Goal: Communication & Community: Answer question/provide support

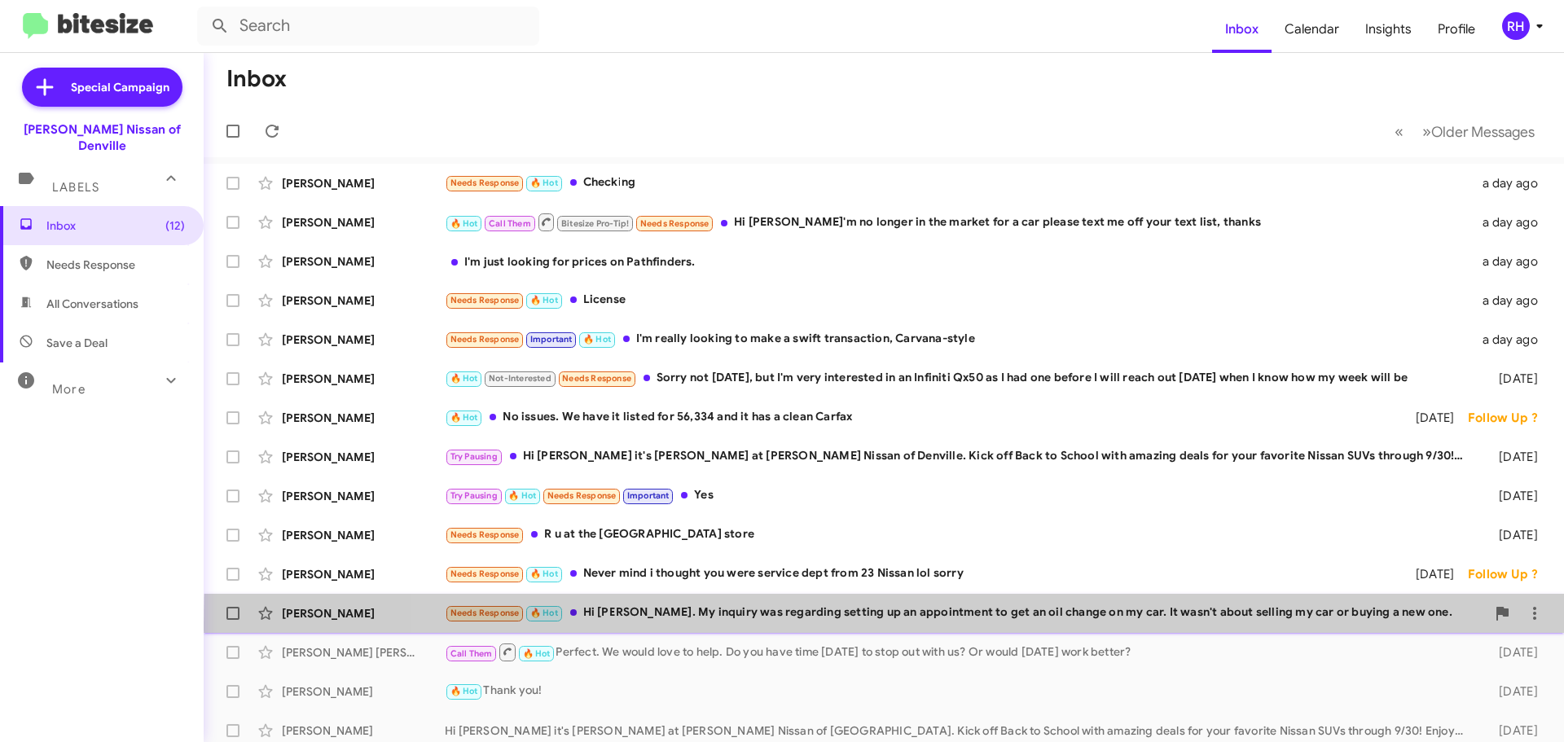
click at [1231, 623] on div "[PERSON_NAME] Needs Response 🔥 Hot Hi [PERSON_NAME]. My inquiry was regarding s…" at bounding box center [884, 613] width 1334 height 33
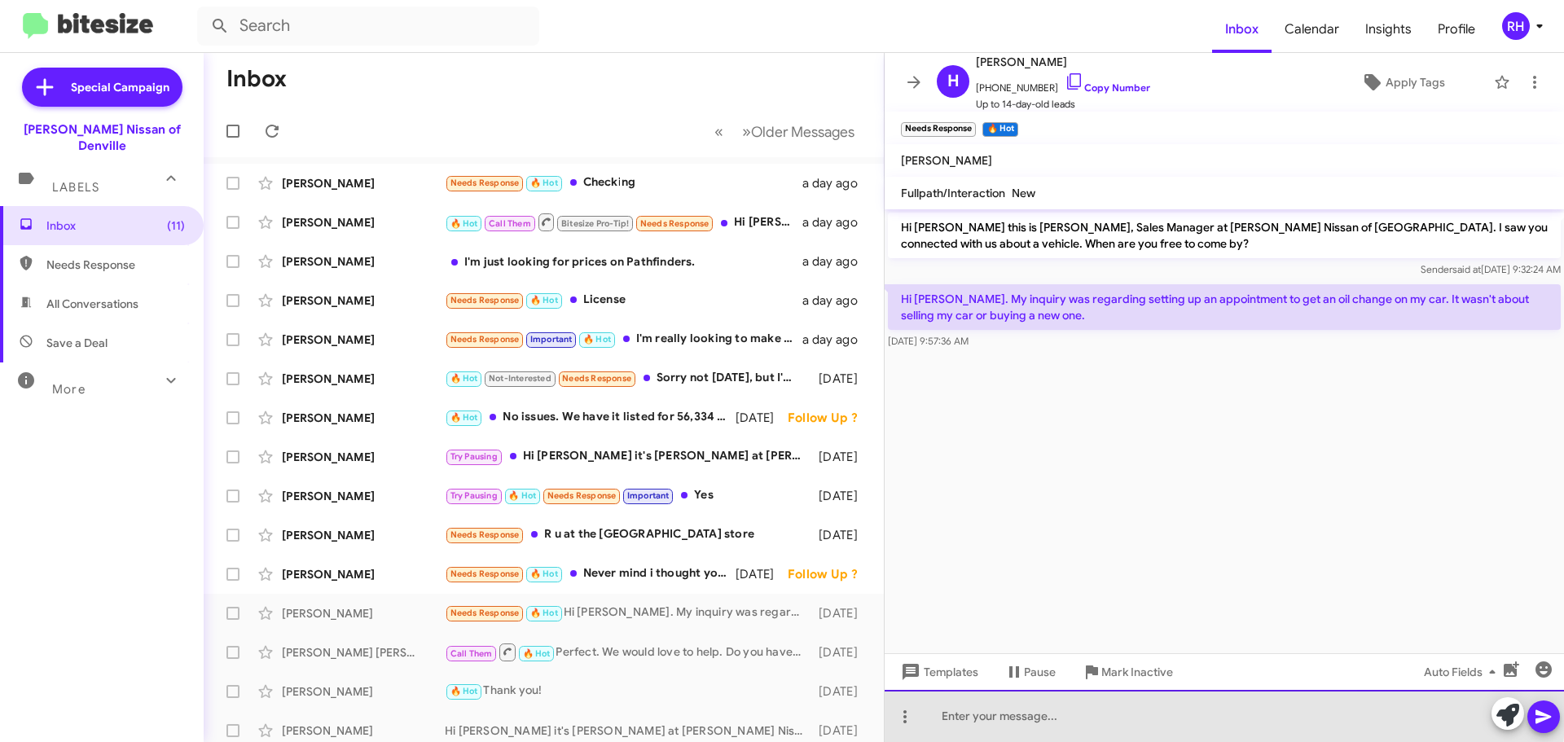
click at [1150, 712] on div at bounding box center [1224, 716] width 679 height 52
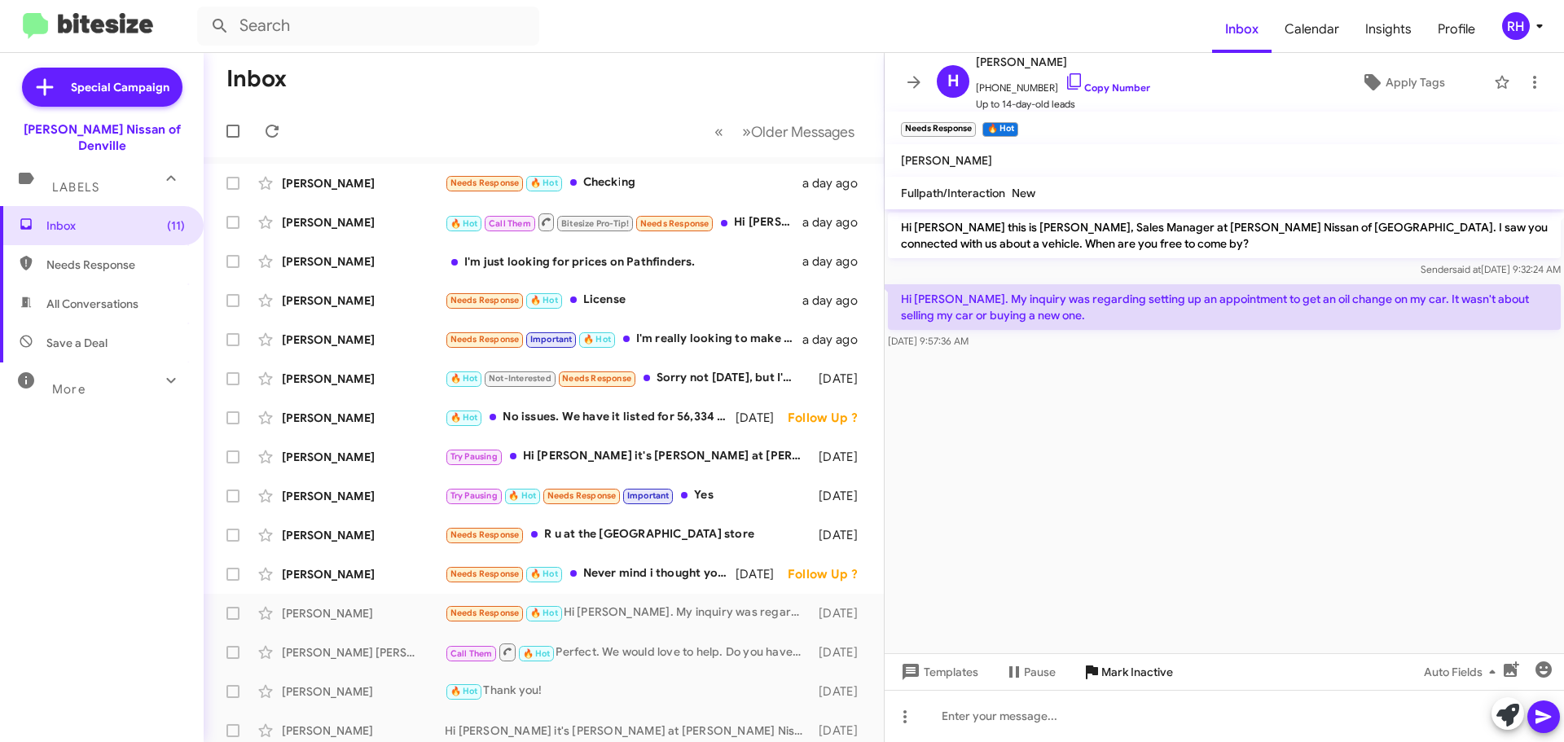
click at [1084, 674] on icon at bounding box center [1092, 672] width 20 height 20
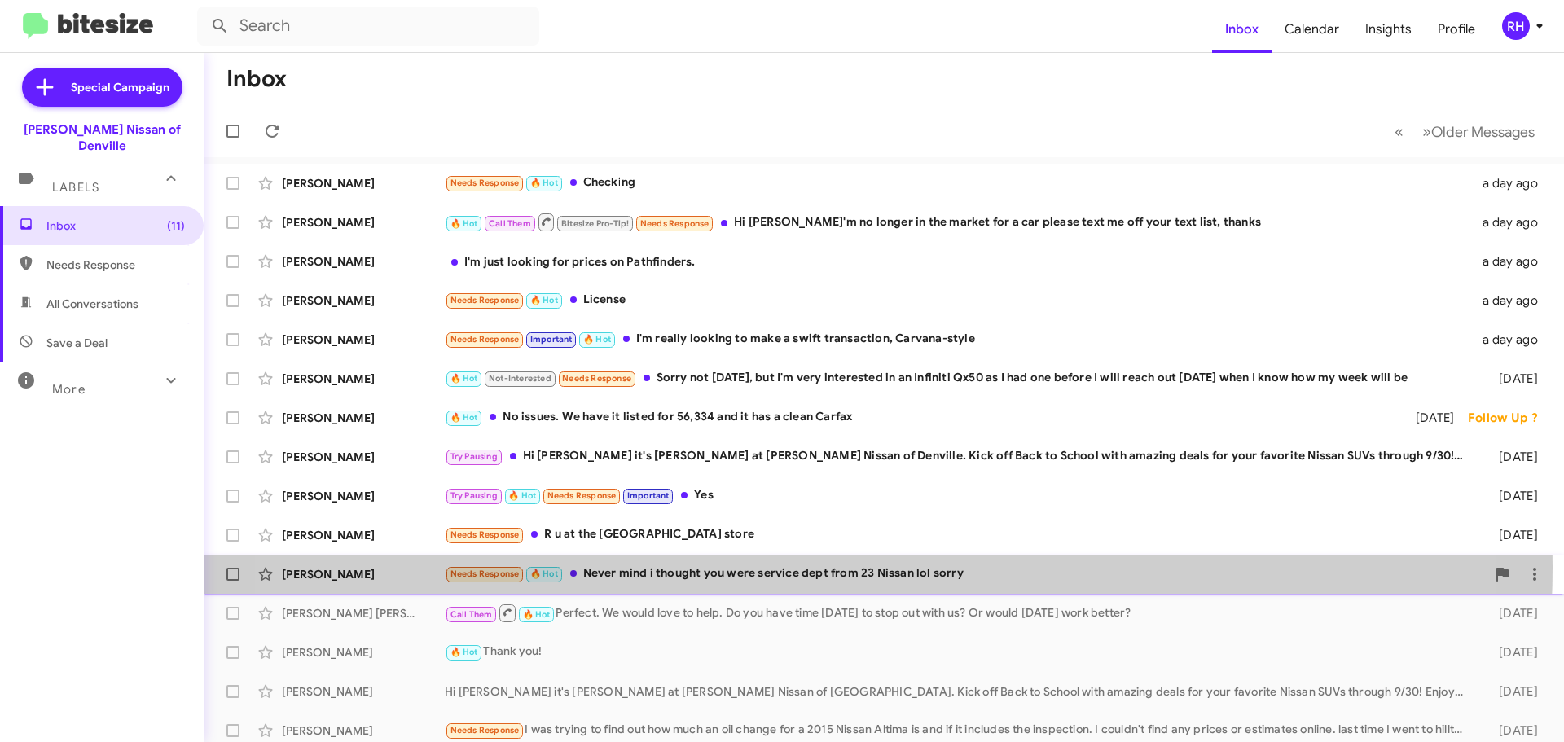
click at [800, 567] on div "Needs Response 🔥 Hot Never mind i thought you were service dept from 23 Nissan …" at bounding box center [965, 574] width 1041 height 19
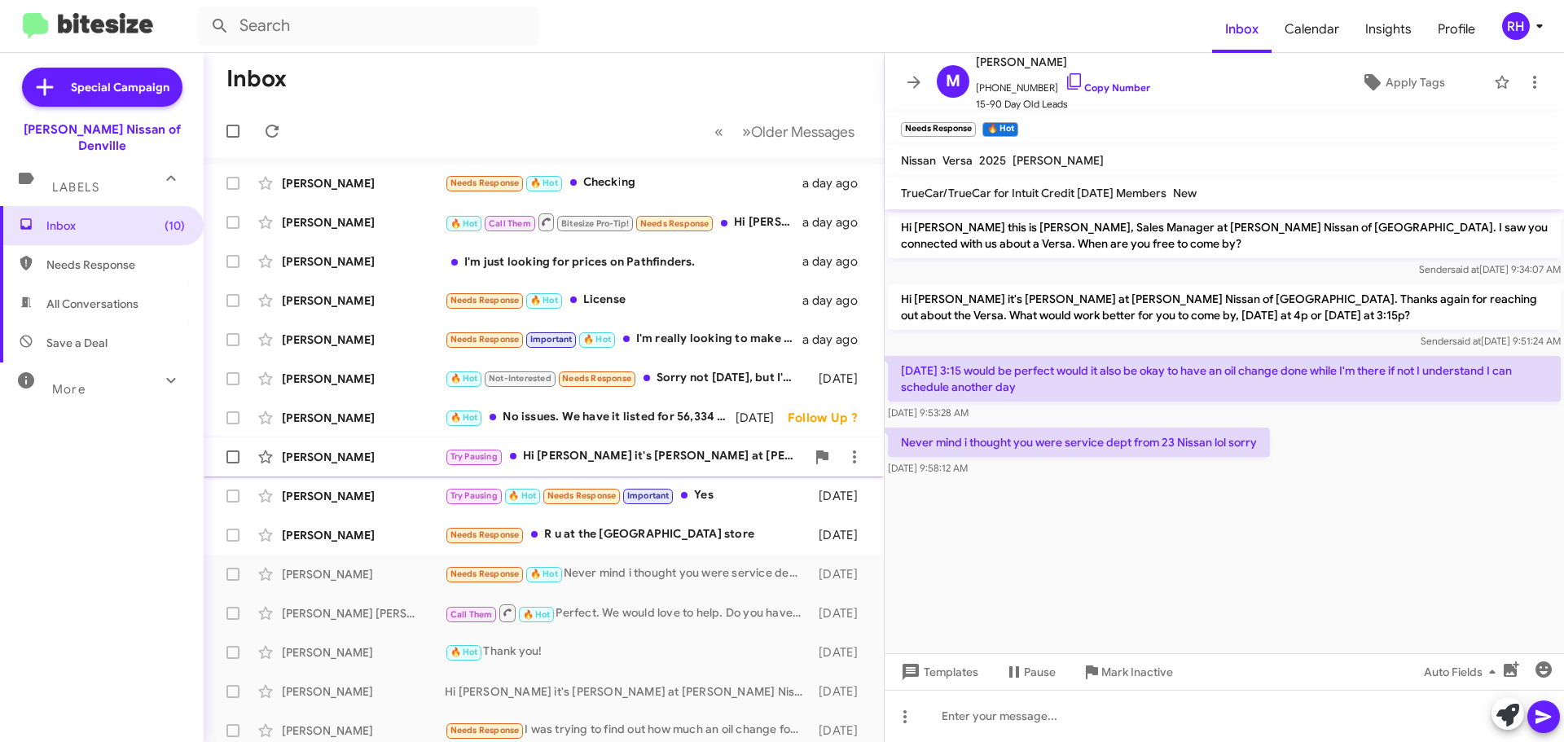
click at [573, 456] on div "Try Pausing Hi [PERSON_NAME] it's [PERSON_NAME] at [PERSON_NAME] Nissan of [GEO…" at bounding box center [625, 456] width 361 height 19
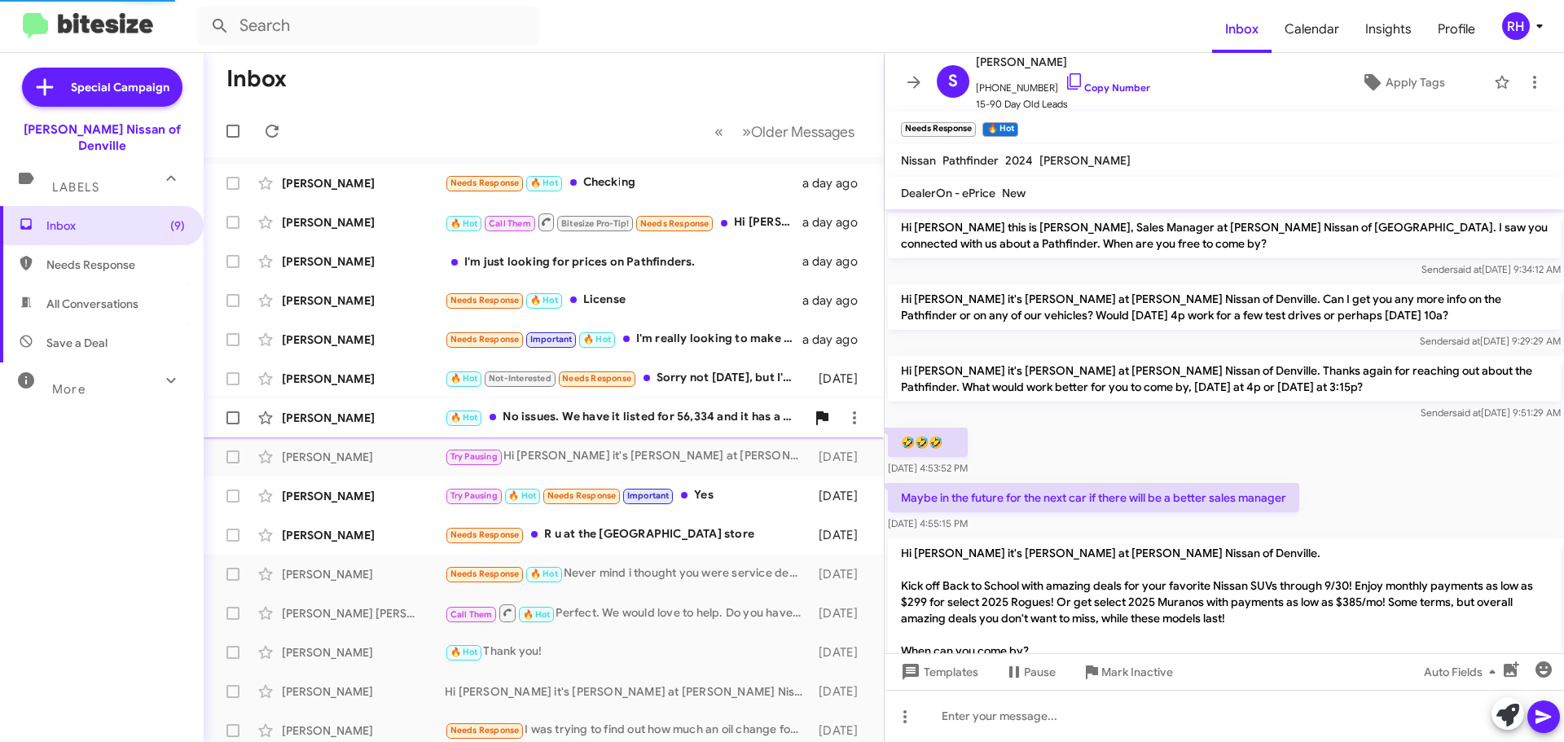
scroll to position [59, 0]
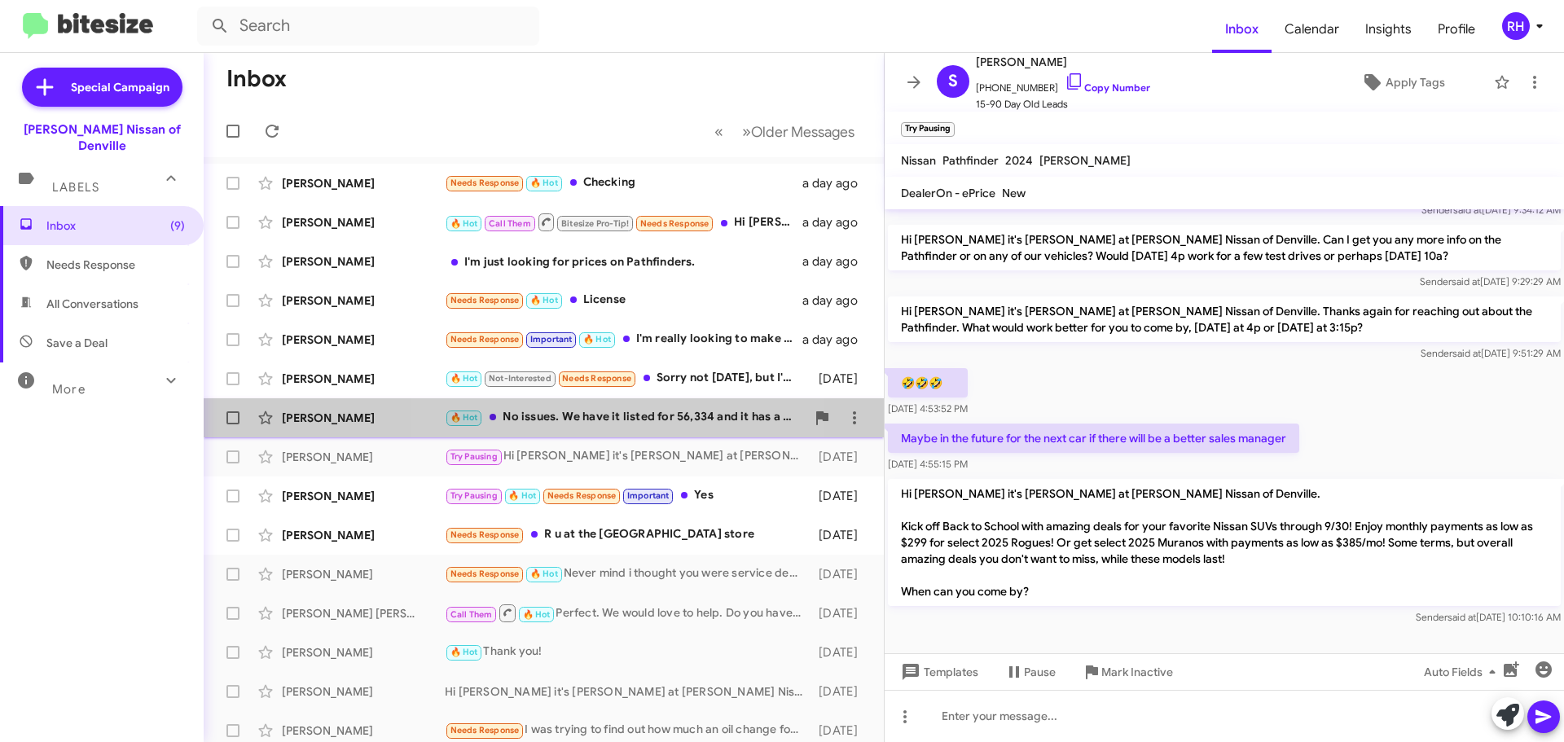
click at [625, 424] on div "🔥 Hot No issues. We have it listed for 56,334 and it has a clean Carfax" at bounding box center [625, 417] width 361 height 19
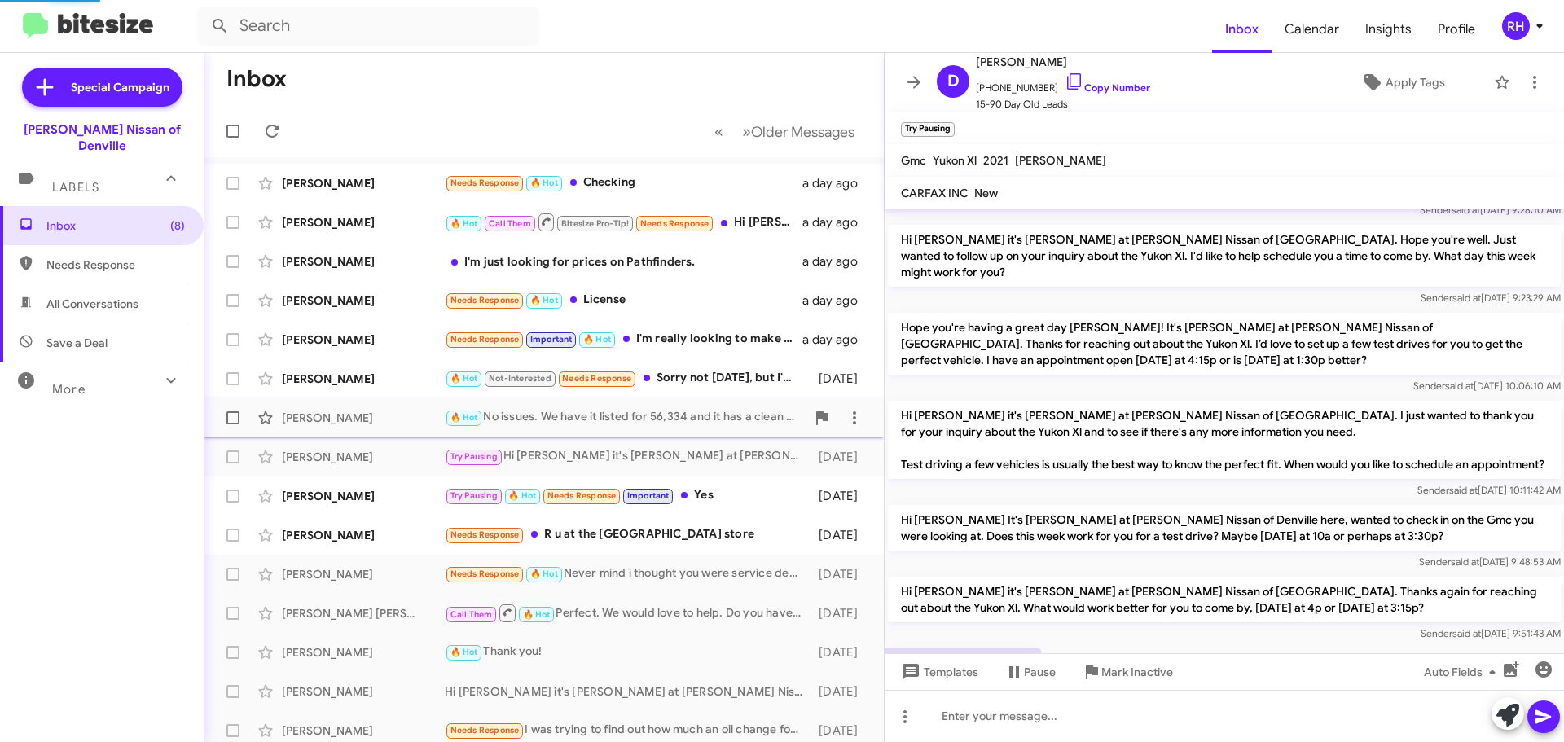
scroll to position [254, 0]
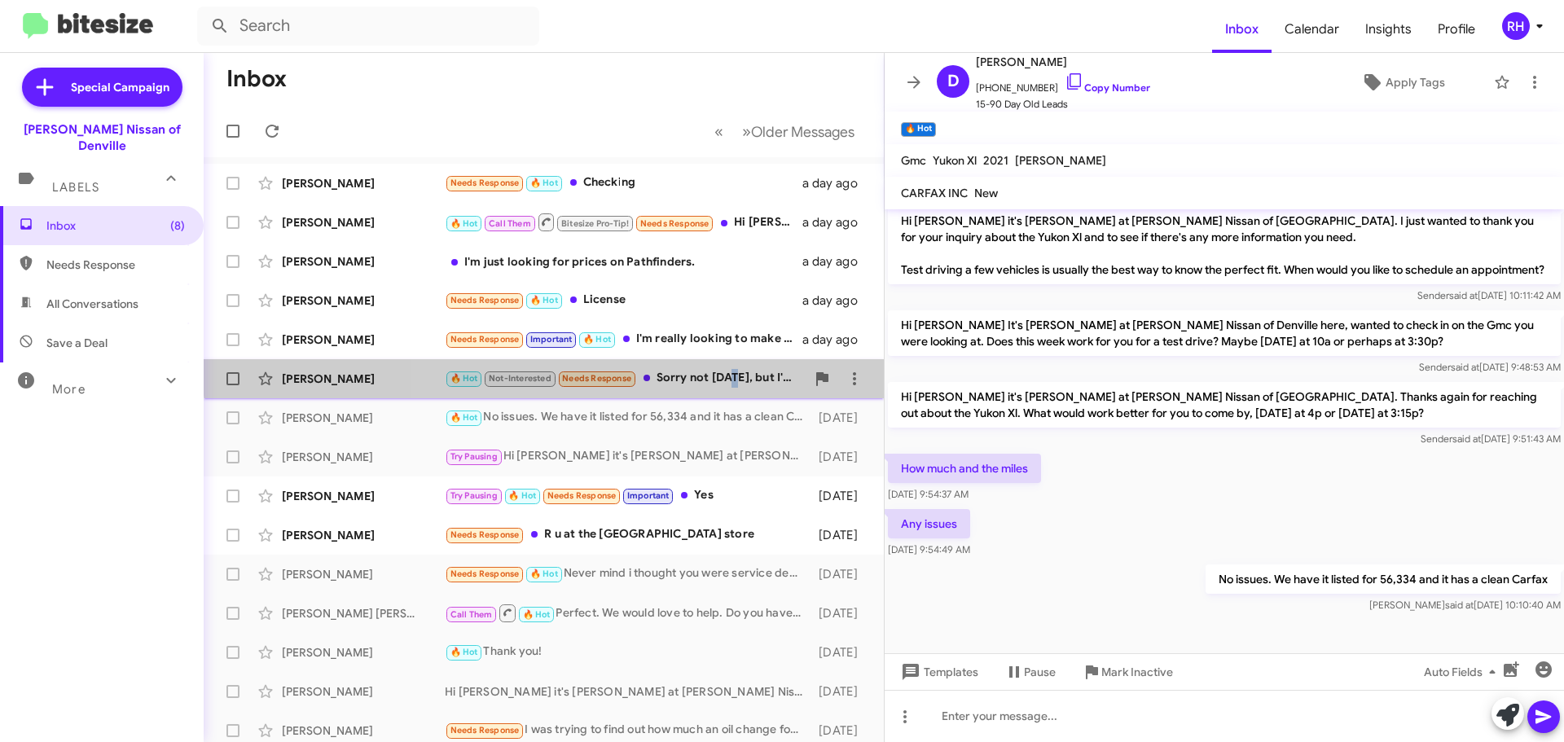
click at [730, 368] on div "[PERSON_NAME] 🔥 Hot Not-Interested Needs Response Sorry not [DATE], but I'm ver…" at bounding box center [544, 378] width 654 height 33
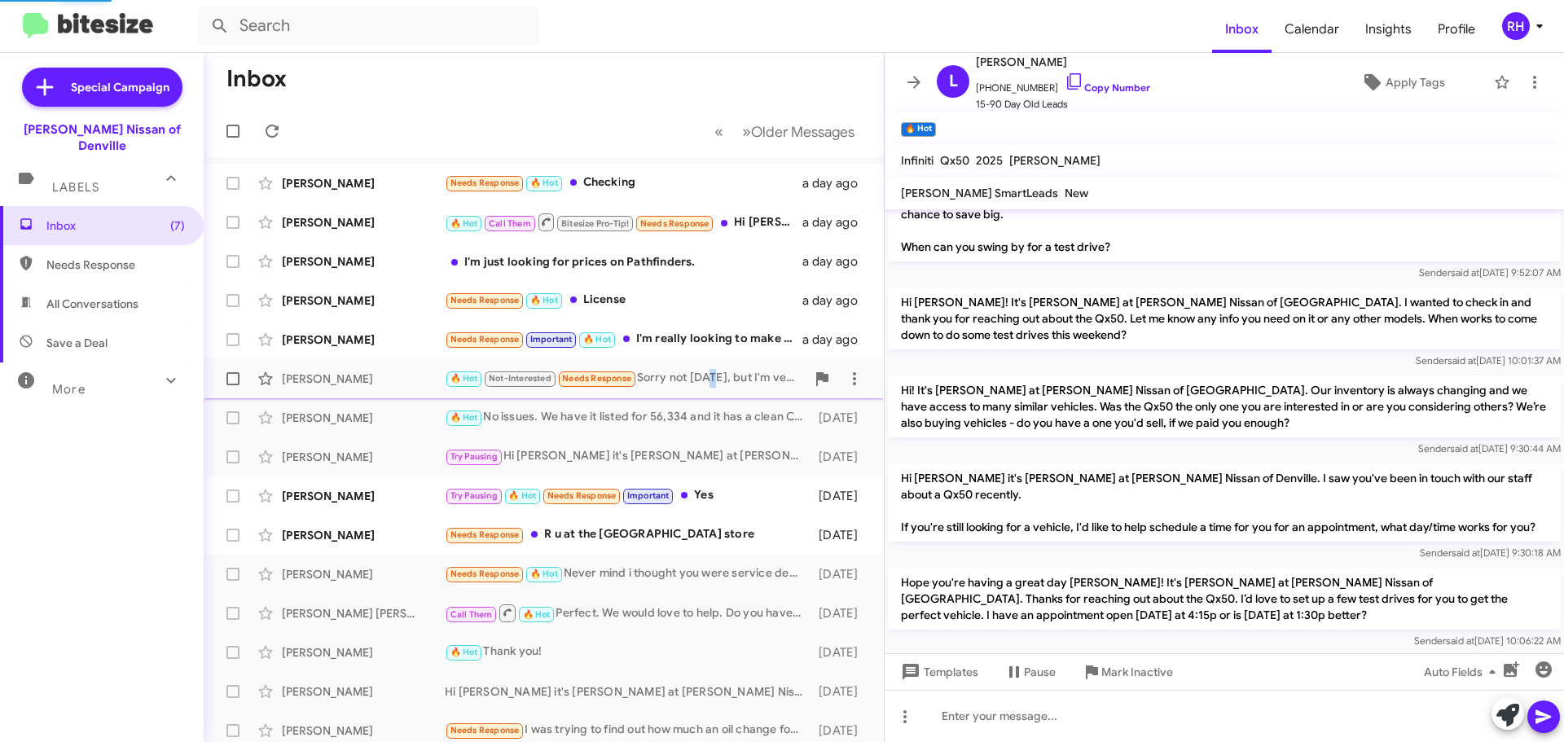
scroll to position [922, 0]
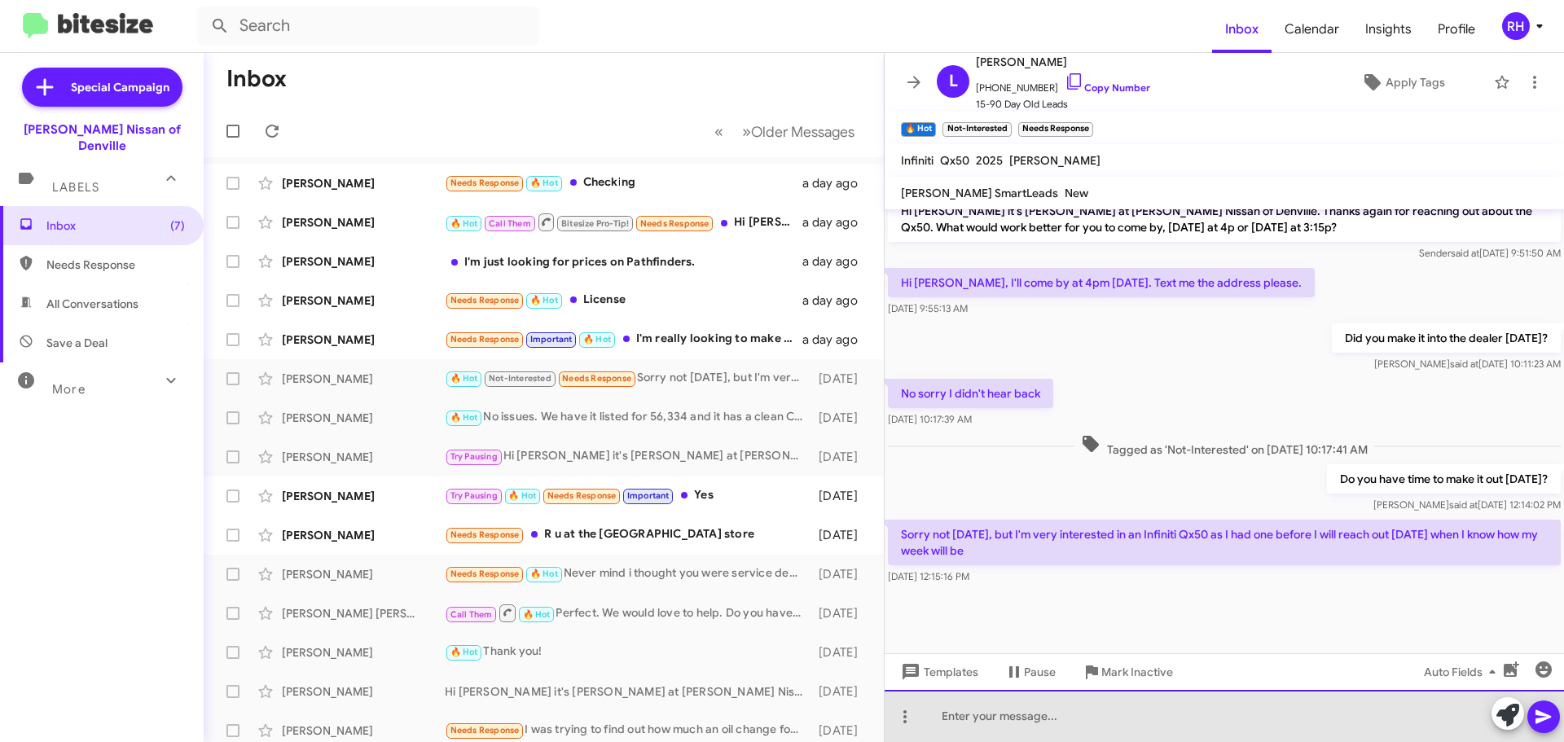
click at [1087, 714] on div at bounding box center [1224, 716] width 679 height 52
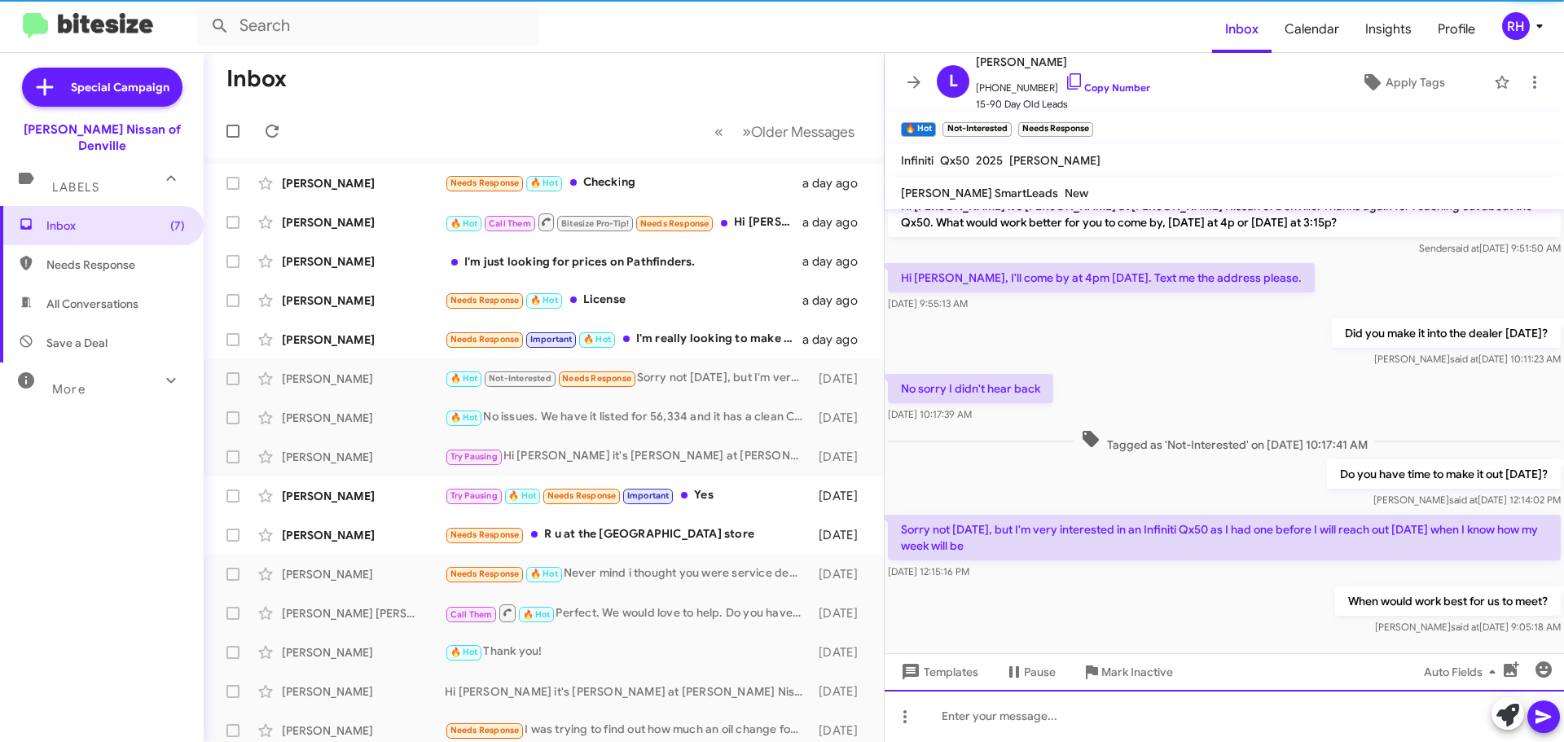
scroll to position [982, 0]
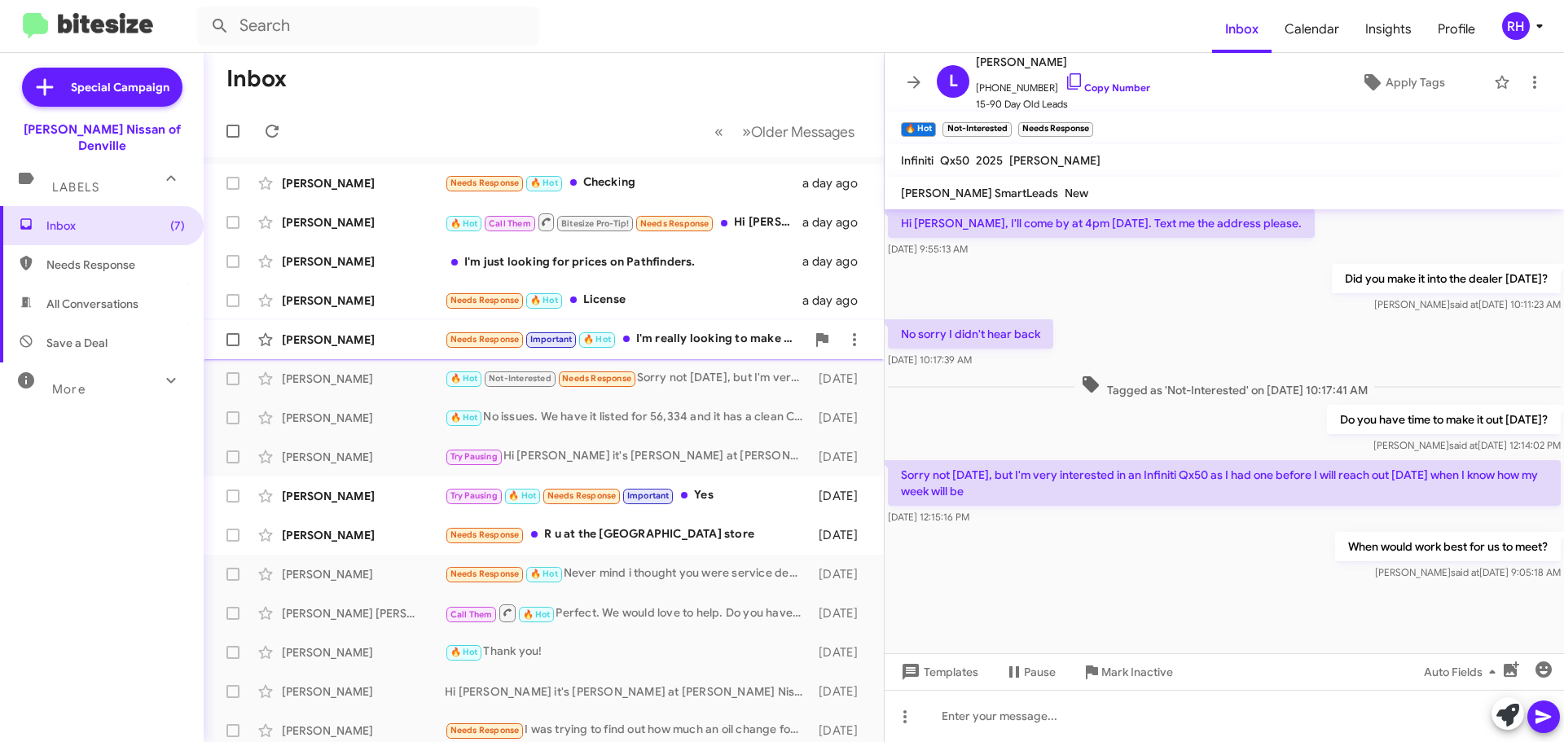
click at [683, 336] on div "Needs Response Important 🔥 Hot I'm really looking to make a swift transaction, …" at bounding box center [625, 339] width 361 height 19
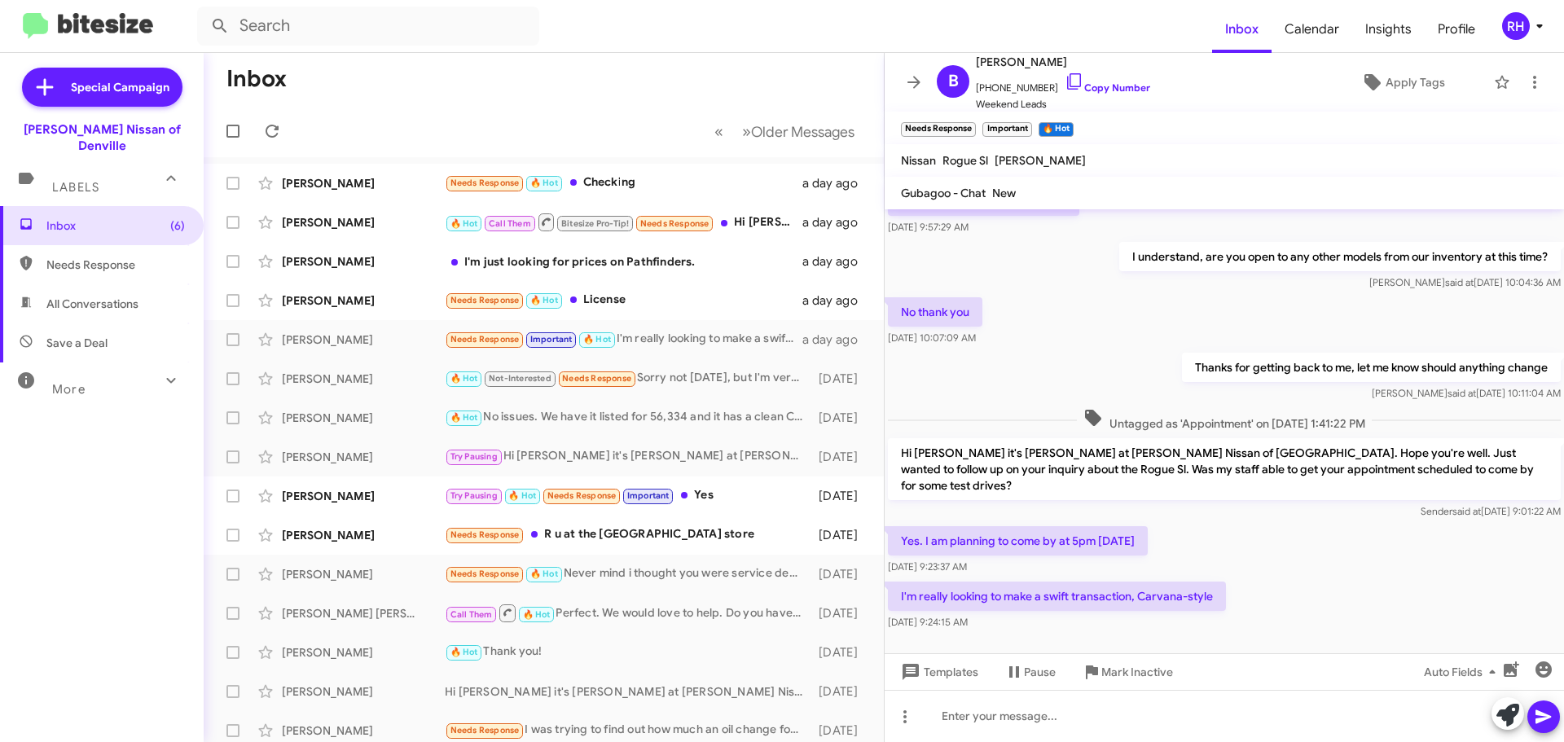
scroll to position [1398, 0]
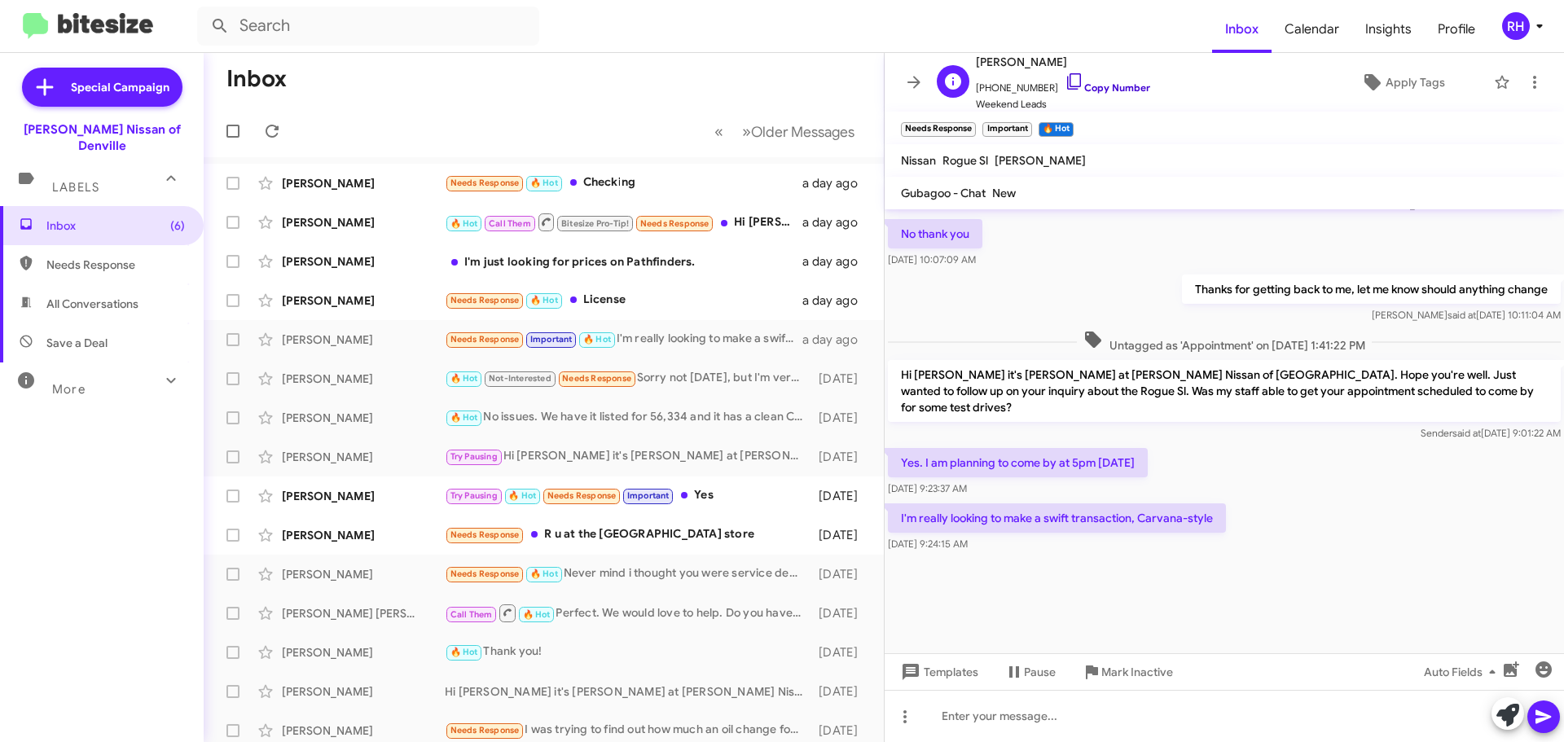
click at [1065, 77] on icon at bounding box center [1075, 82] width 20 height 20
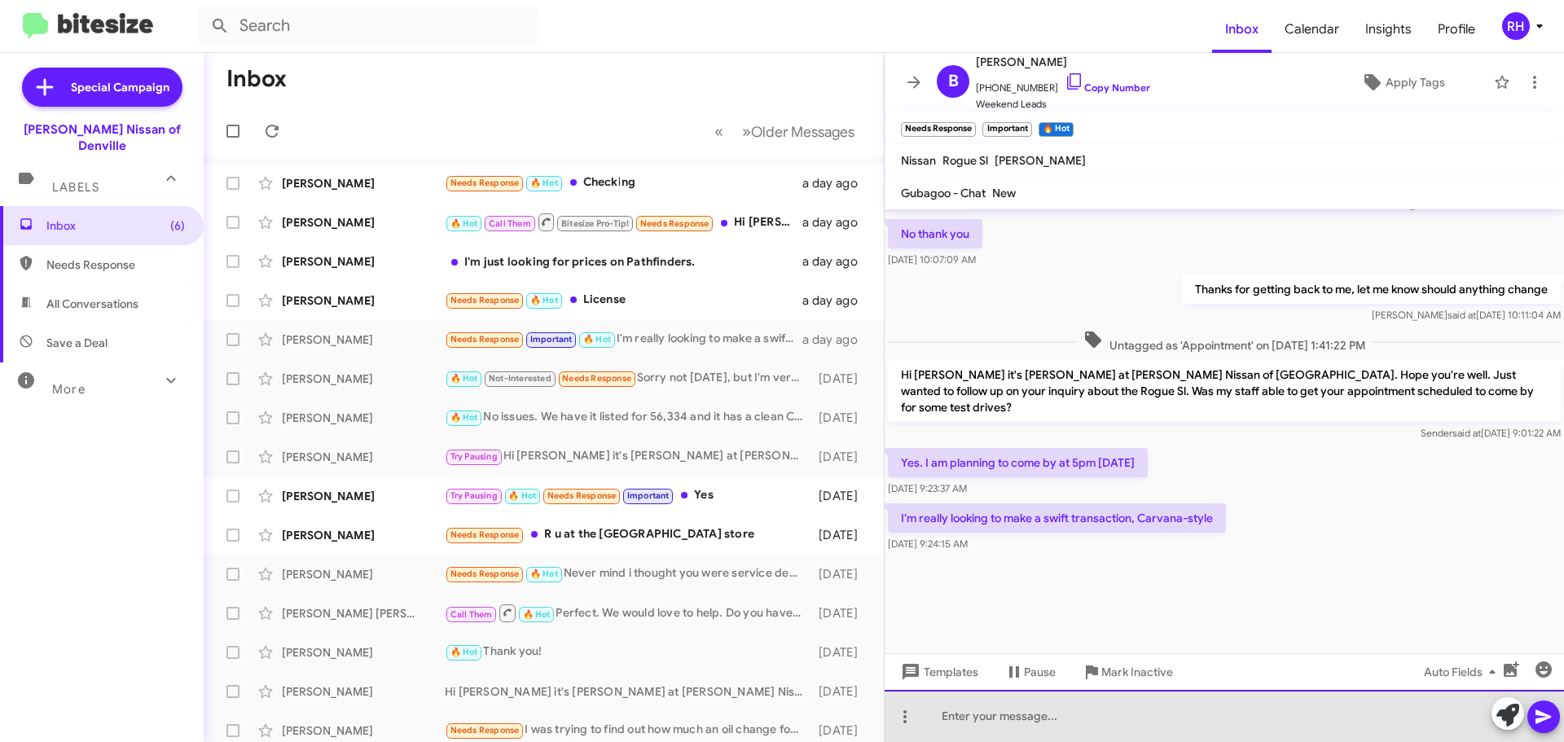
click at [1016, 720] on div at bounding box center [1224, 716] width 679 height 52
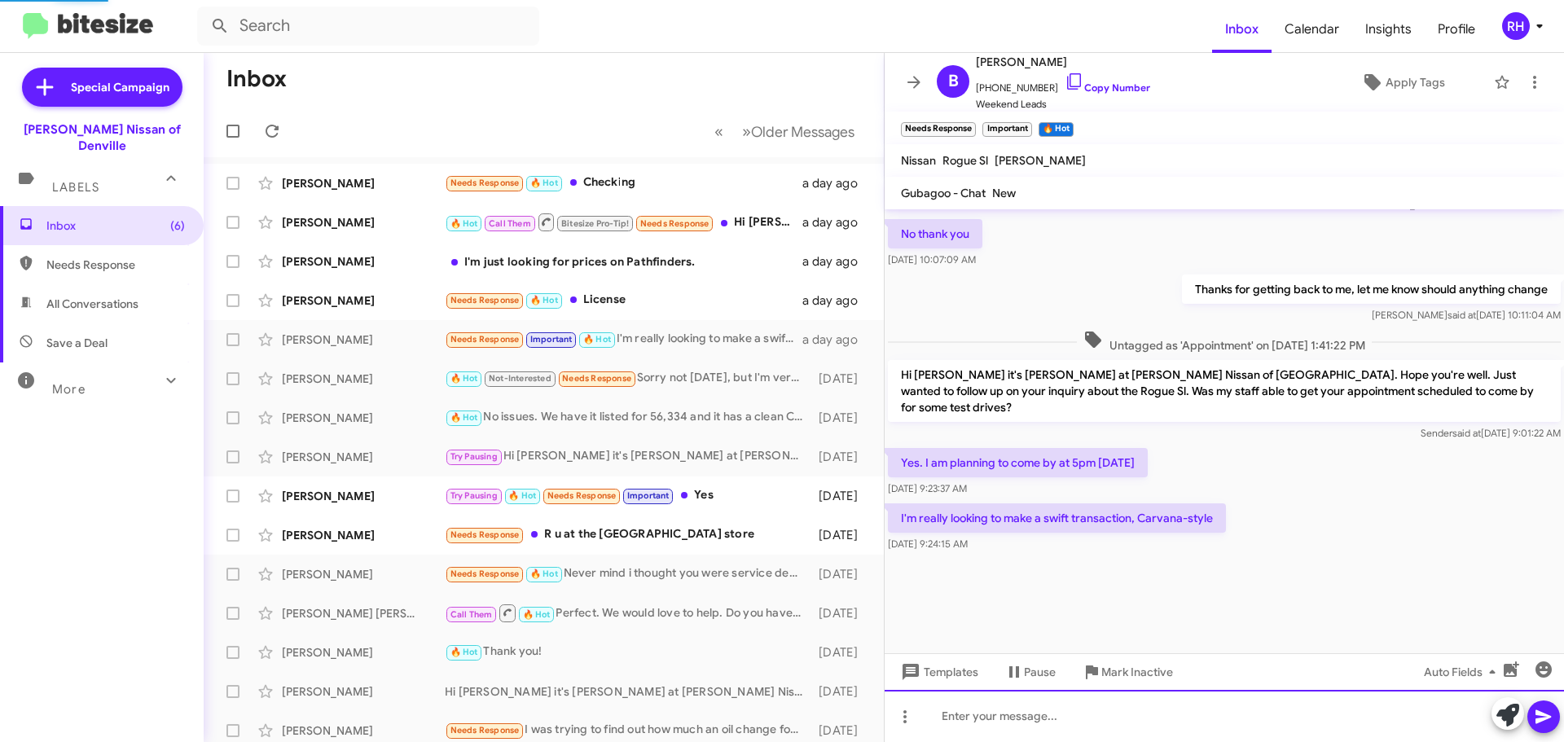
scroll to position [0, 0]
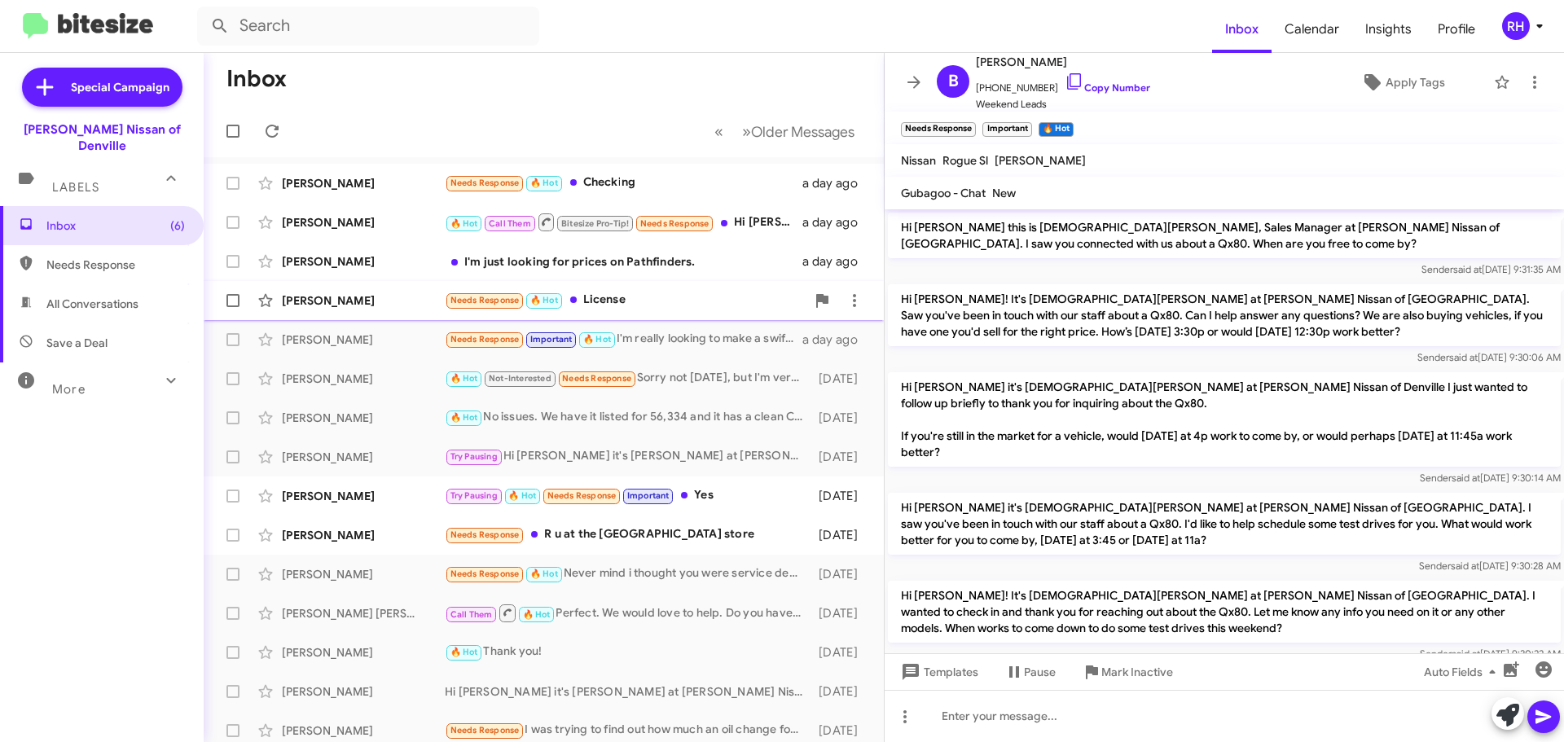
click at [638, 301] on div "Needs Response 🔥 Hot License" at bounding box center [625, 300] width 361 height 19
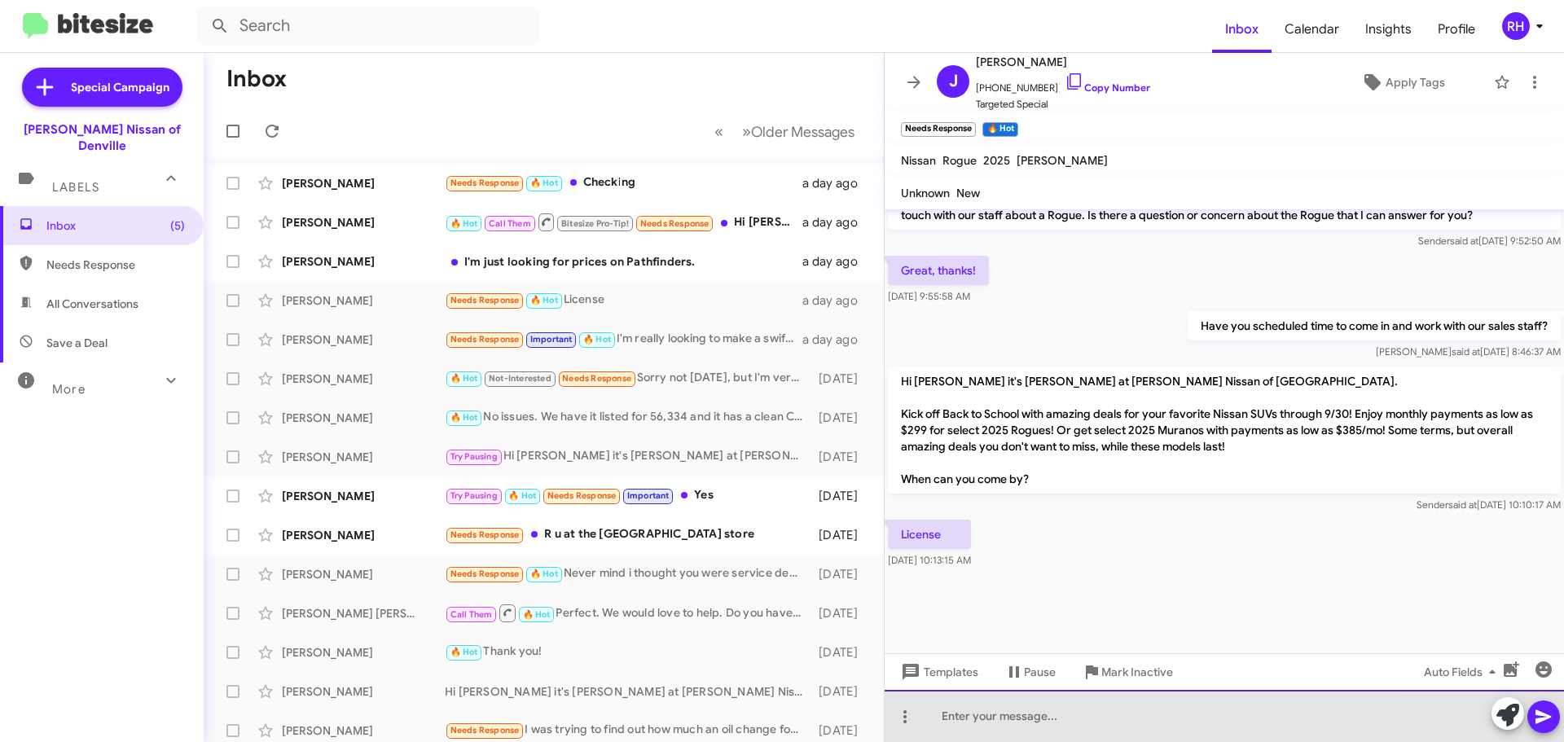
click at [1072, 740] on div at bounding box center [1224, 716] width 679 height 52
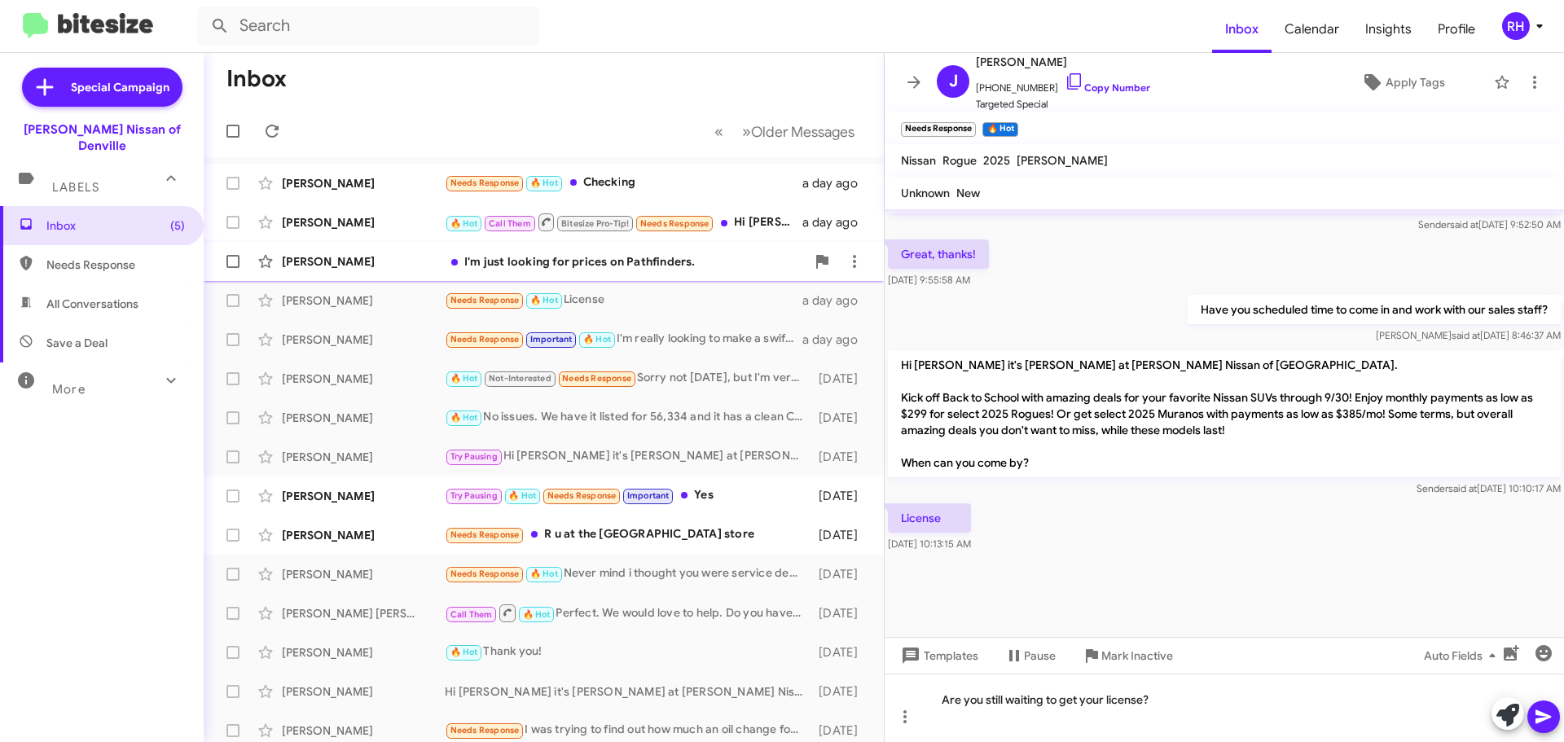
click at [634, 254] on div "I'm just looking for prices on Pathfinders." at bounding box center [625, 261] width 361 height 16
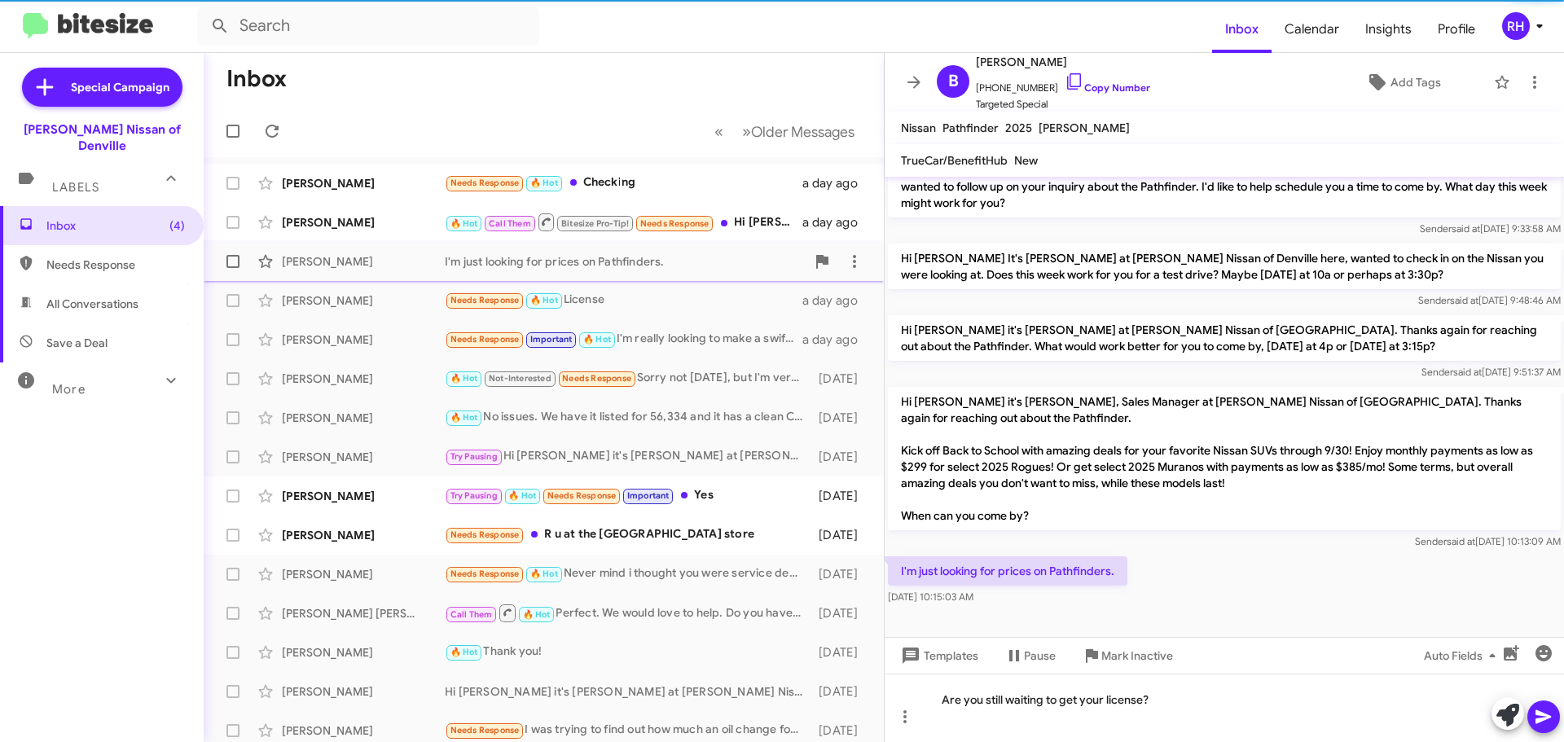
scroll to position [152, 0]
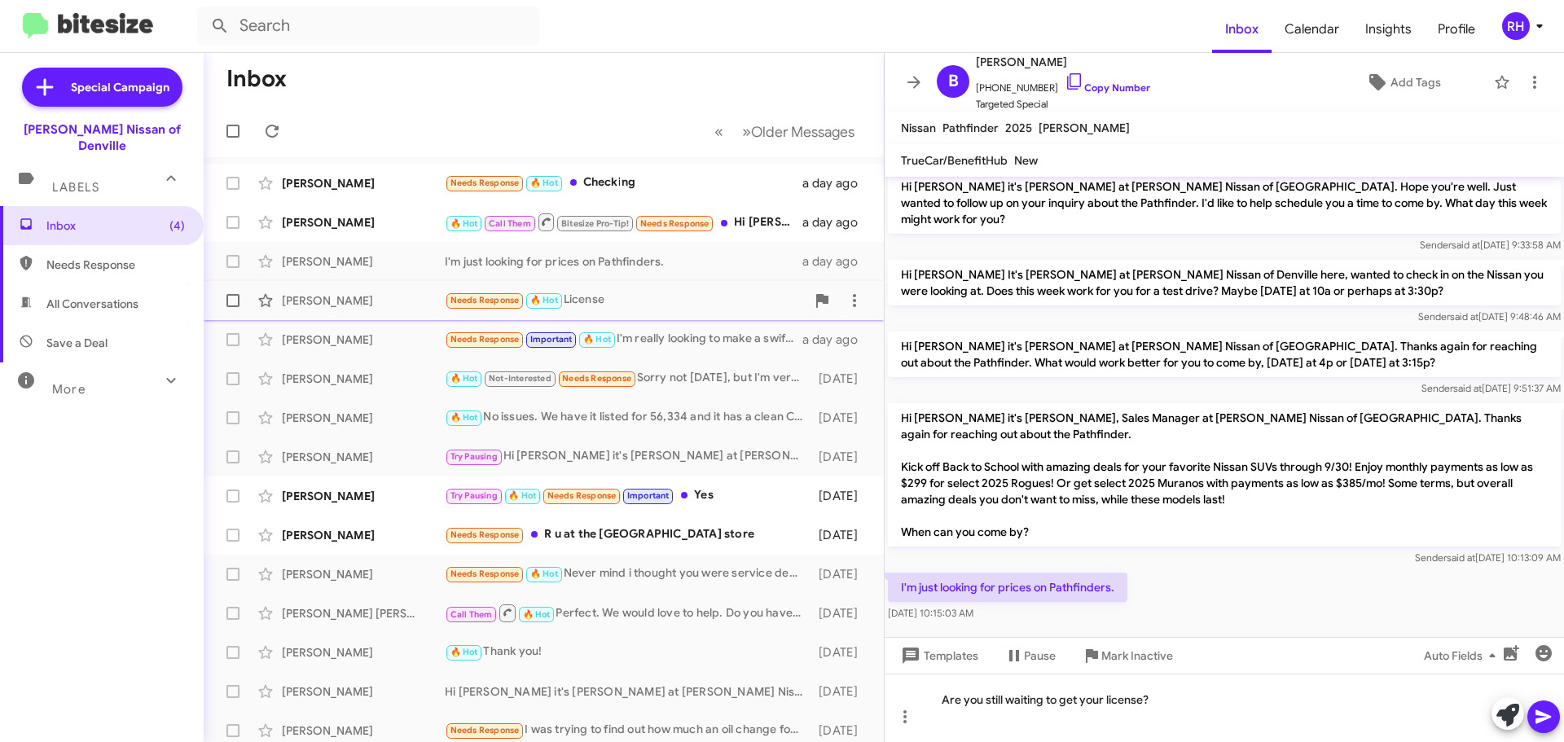
click at [621, 313] on div "[PERSON_NAME] Needs Response 🔥 Hot License a day ago" at bounding box center [544, 300] width 654 height 33
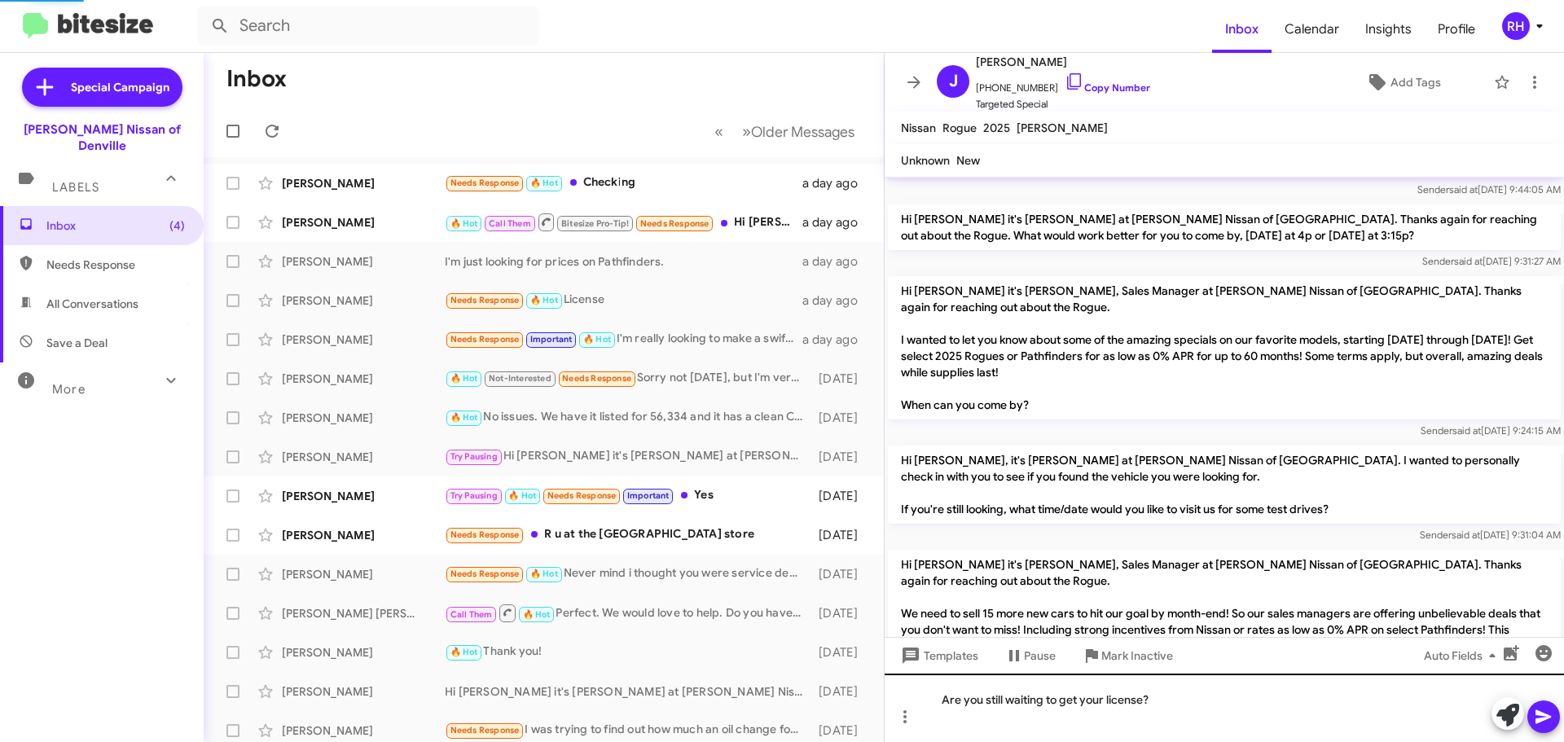
scroll to position [1560, 0]
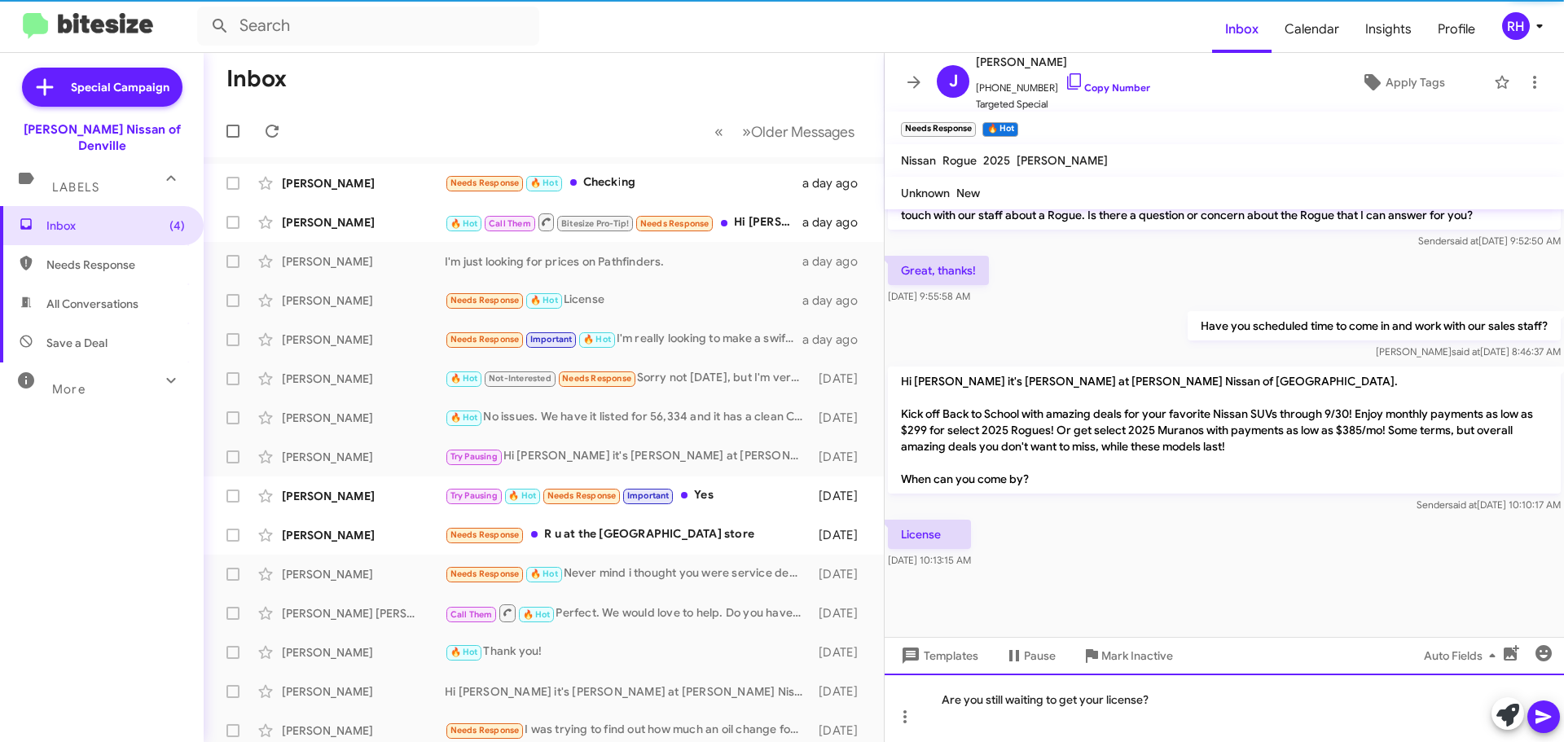
click at [1210, 716] on div "Are you still waiting to get your license?" at bounding box center [1224, 708] width 679 height 68
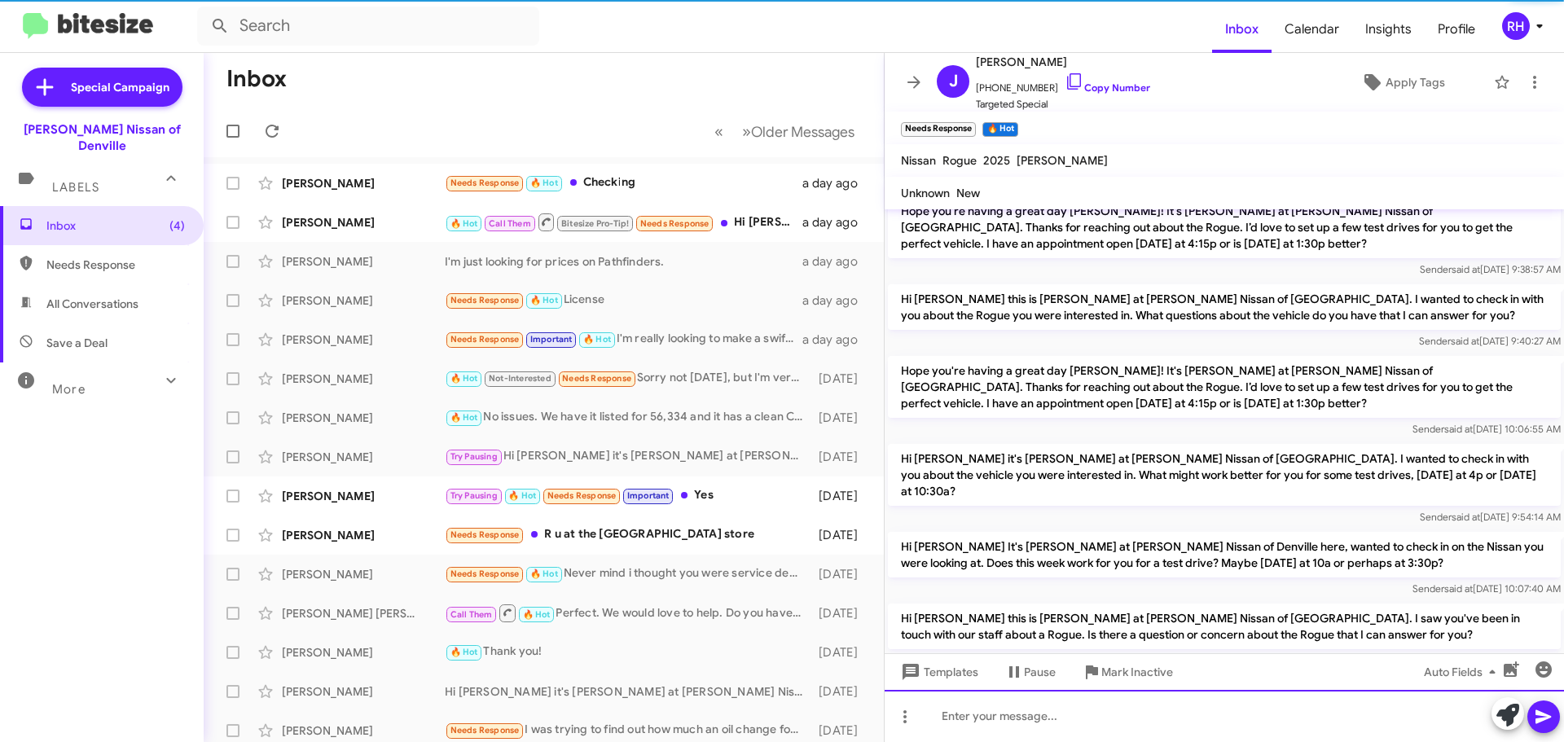
scroll to position [0, 0]
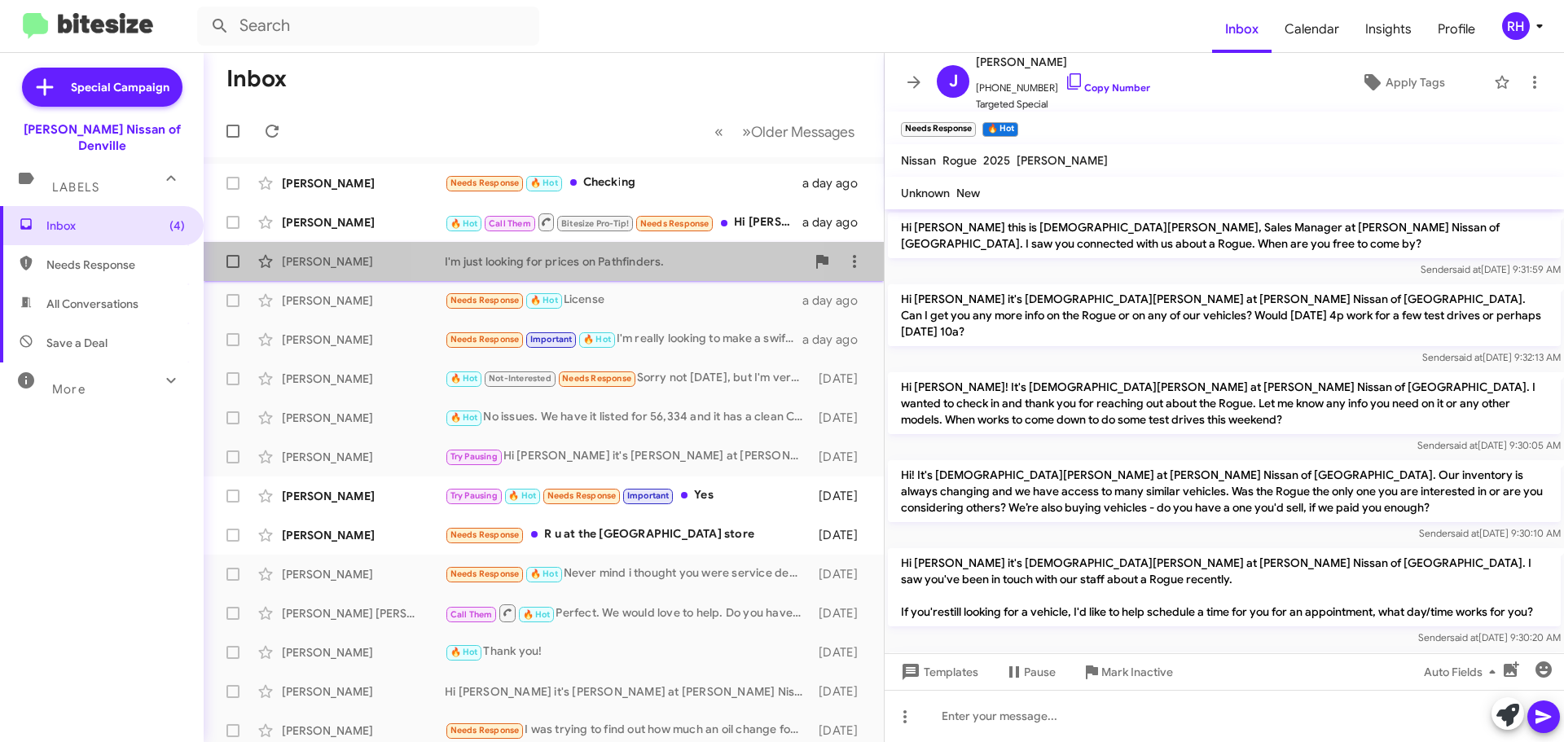
click at [638, 262] on div "I'm just looking for prices on Pathfinders." at bounding box center [625, 261] width 361 height 16
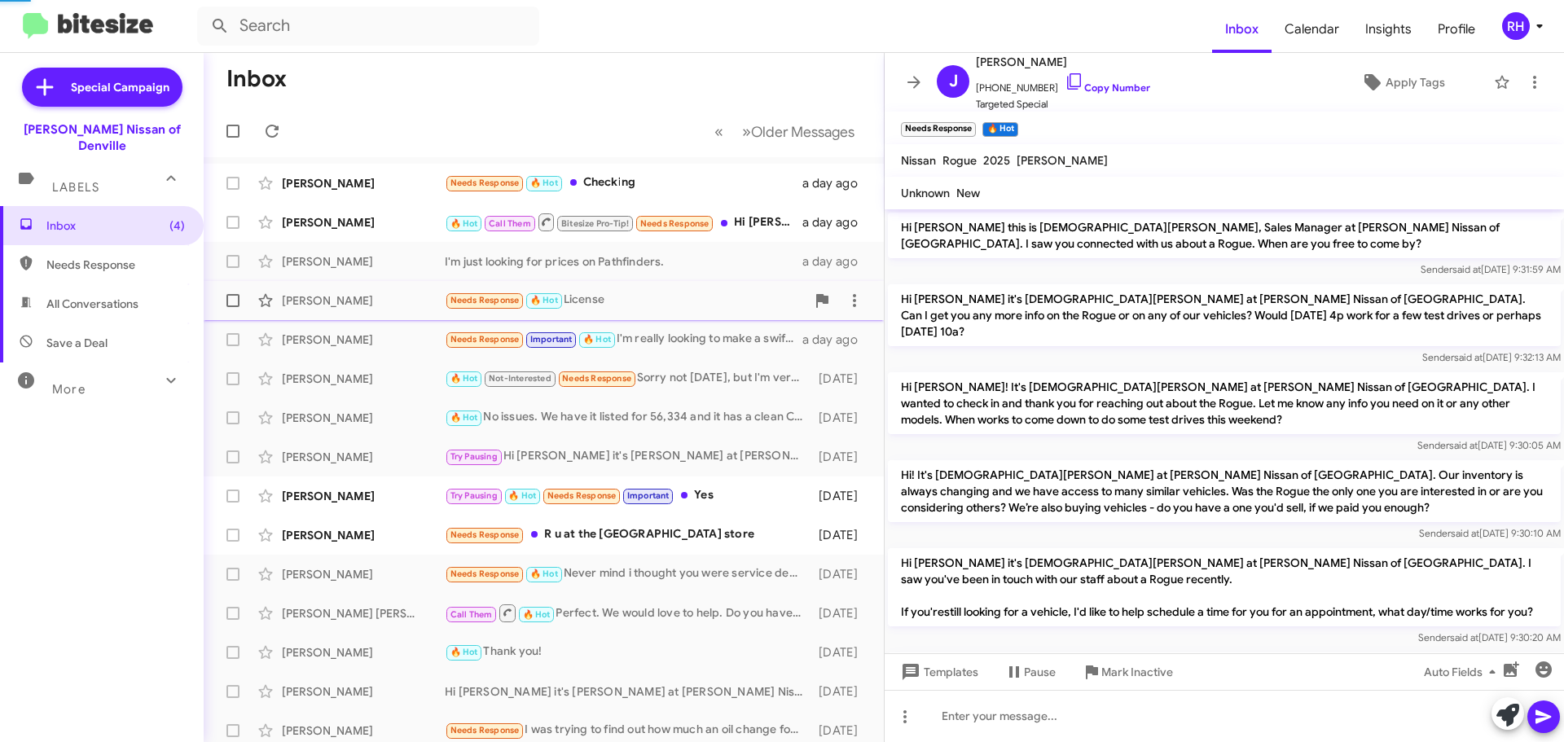
scroll to position [135, 0]
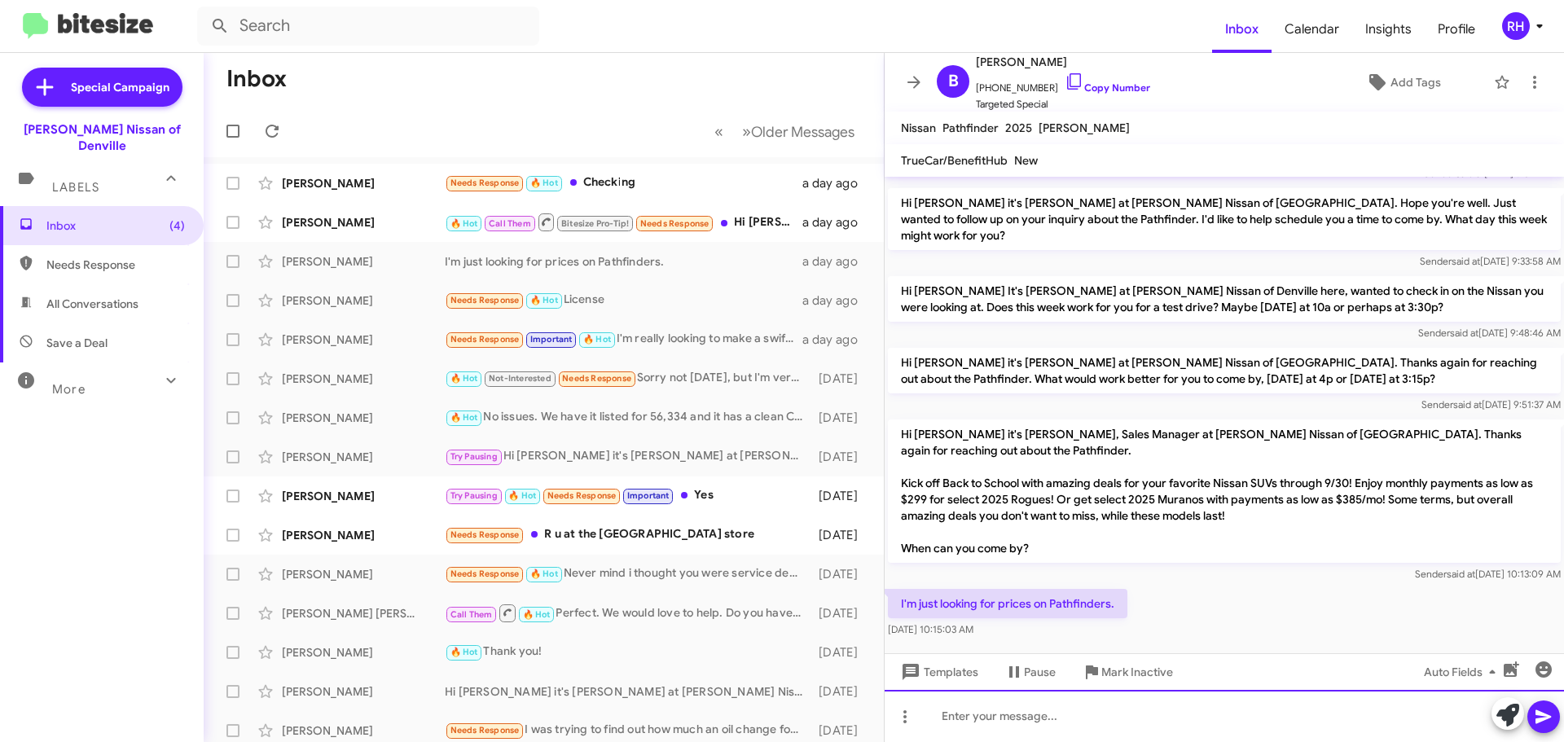
click at [1092, 710] on div at bounding box center [1224, 716] width 679 height 52
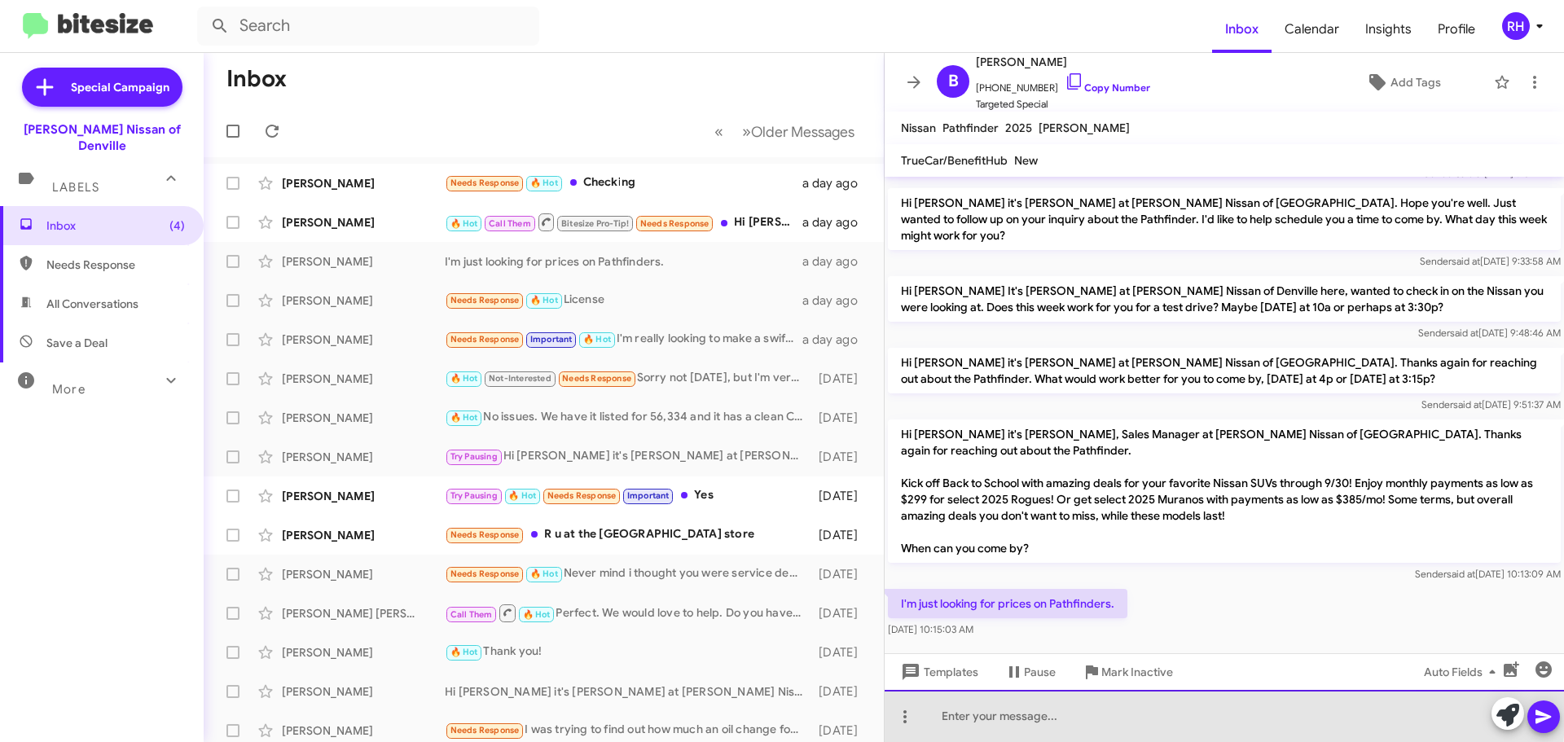
click at [1180, 712] on div at bounding box center [1224, 716] width 679 height 52
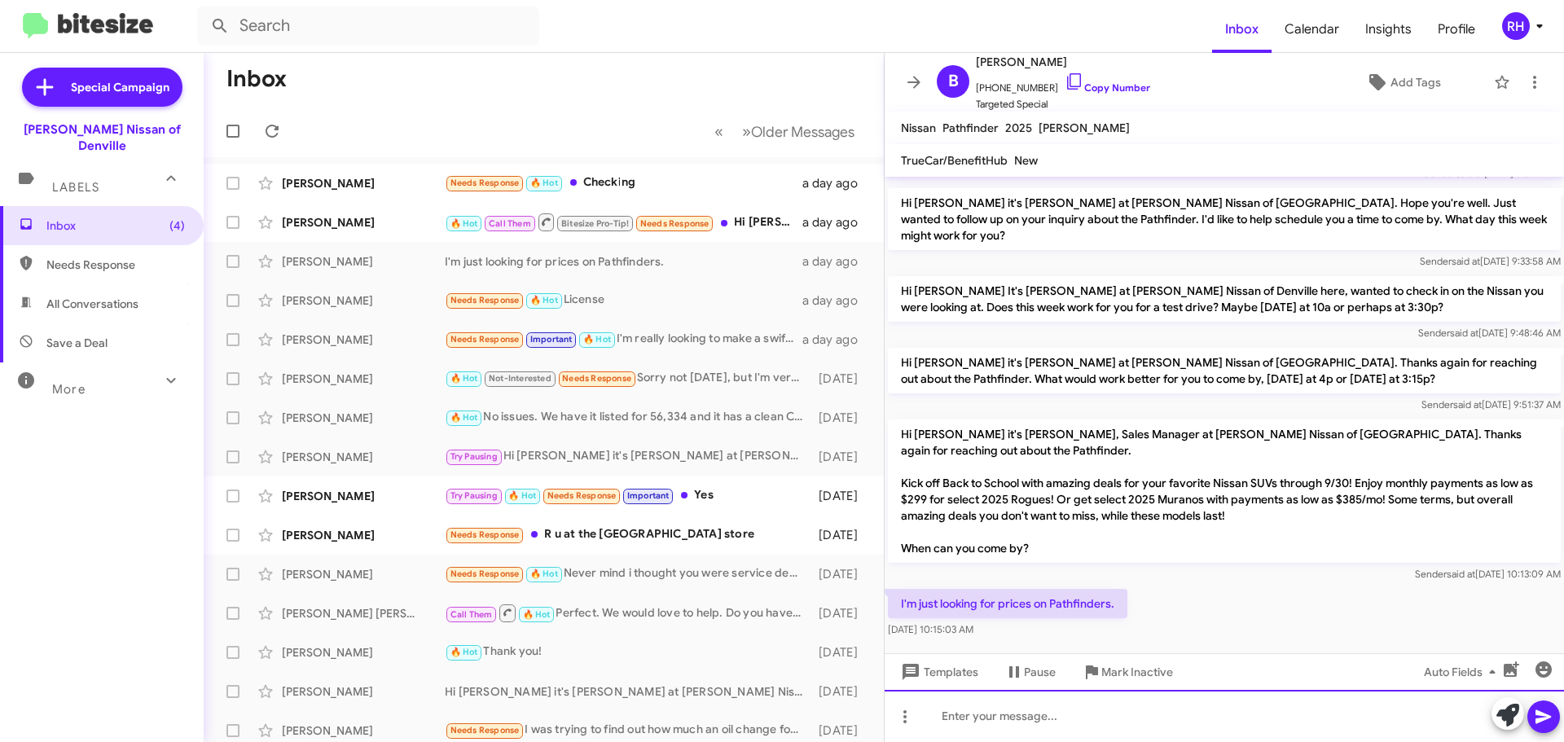
click at [1162, 709] on div at bounding box center [1224, 716] width 679 height 52
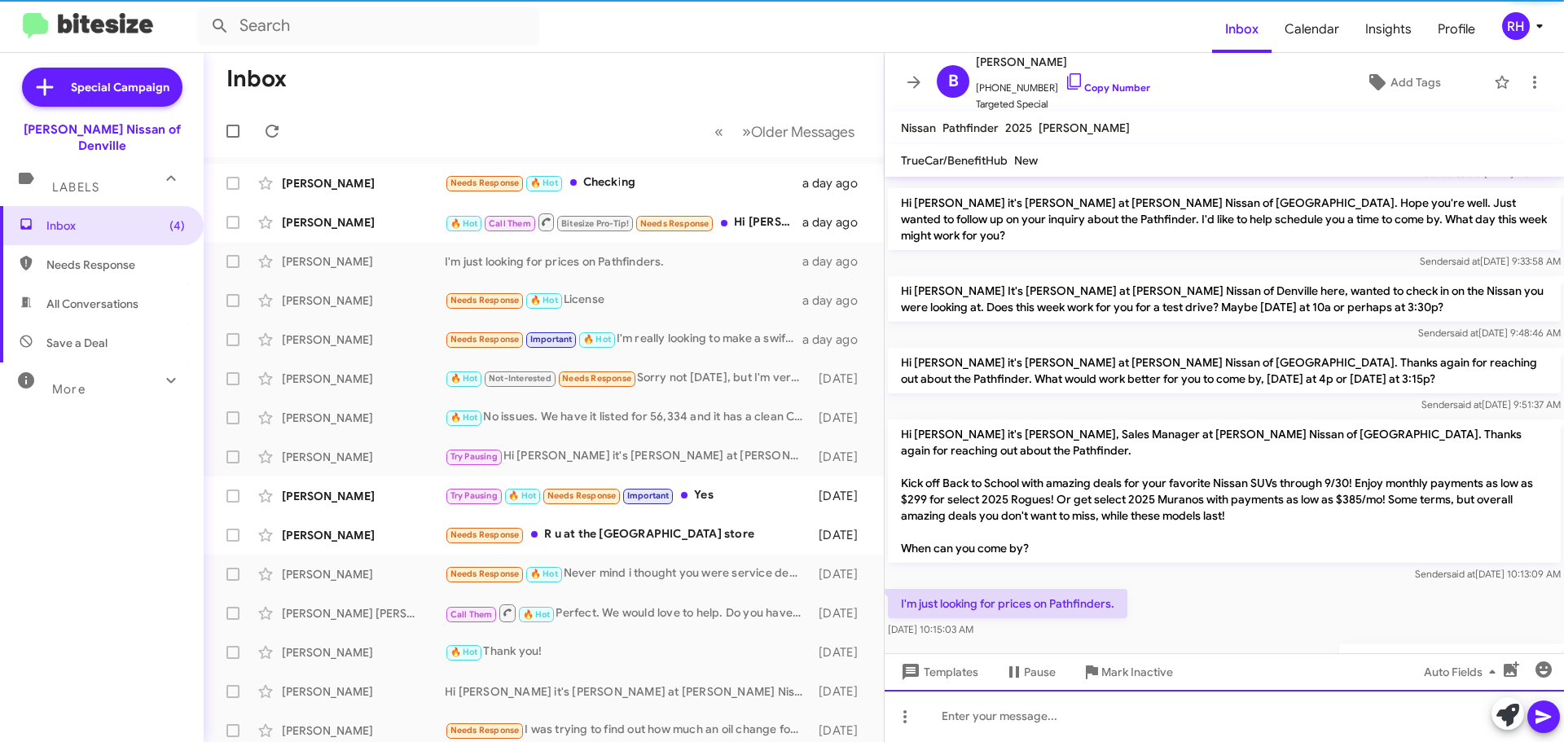
scroll to position [0, 0]
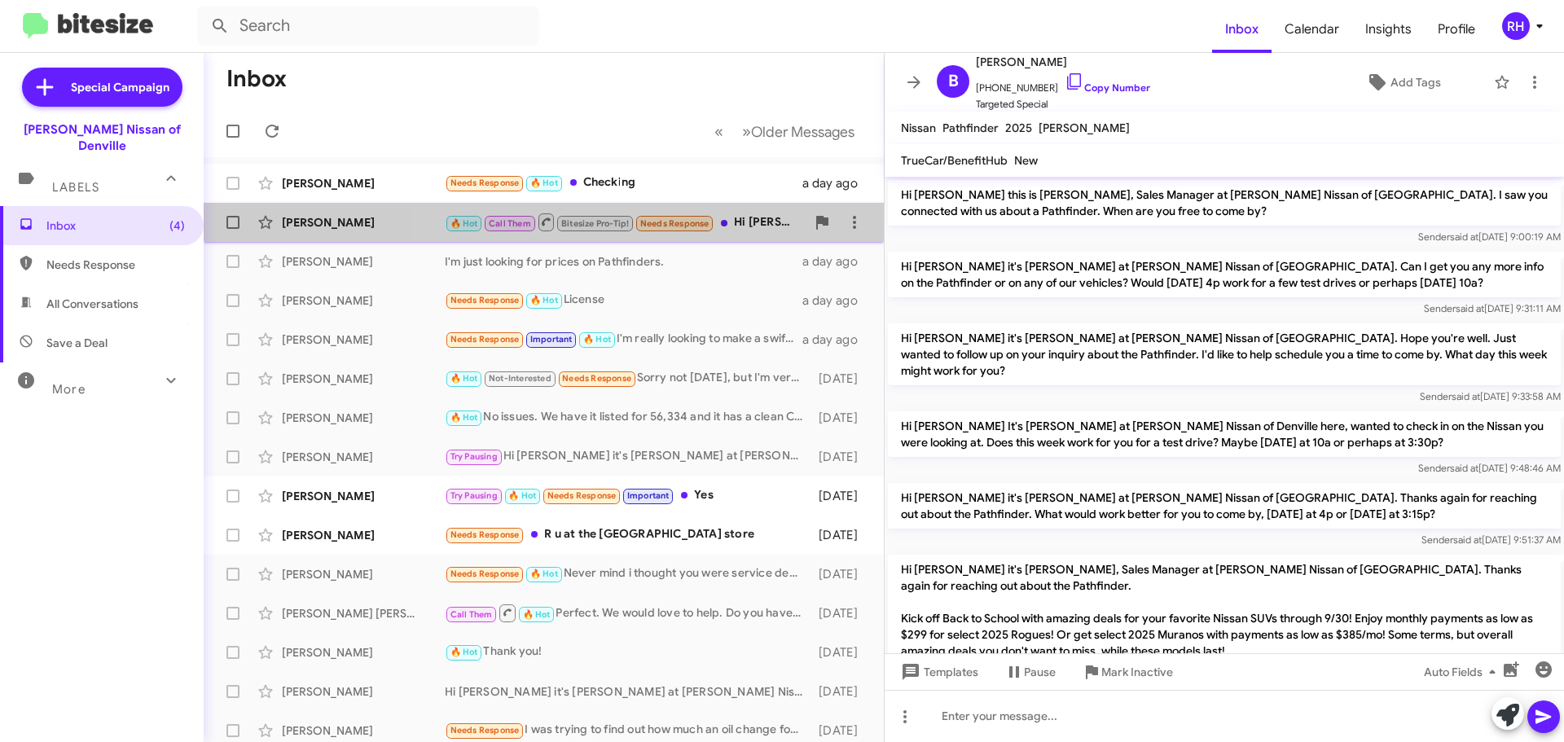
click at [740, 228] on div "🔥 Hot Call Them Bitesize Pro-Tip! Needs Response Hi [PERSON_NAME]'m no longer i…" at bounding box center [625, 222] width 361 height 20
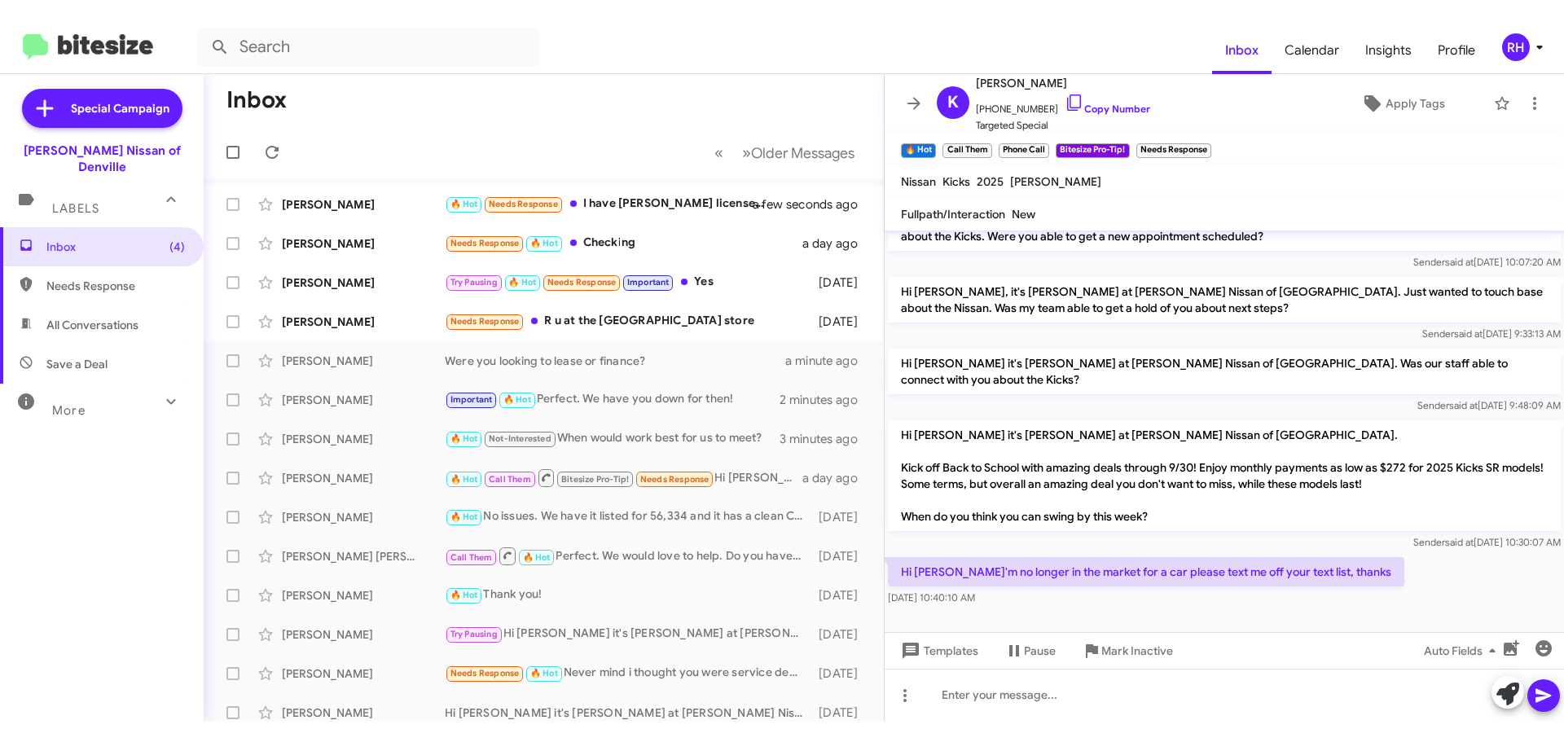
scroll to position [637, 0]
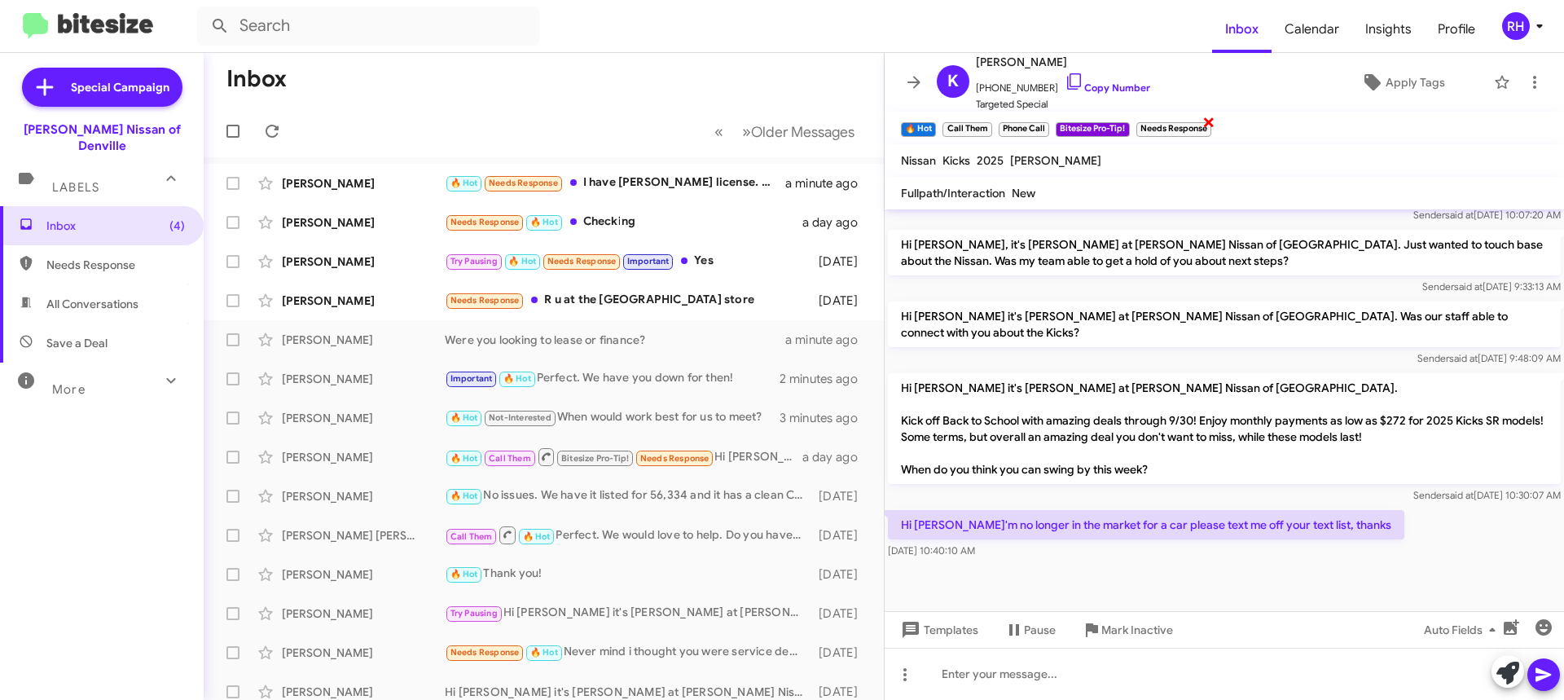
click at [1203, 128] on small "Needs Response" at bounding box center [1173, 129] width 75 height 15
click at [1213, 121] on span "×" at bounding box center [1208, 122] width 13 height 20
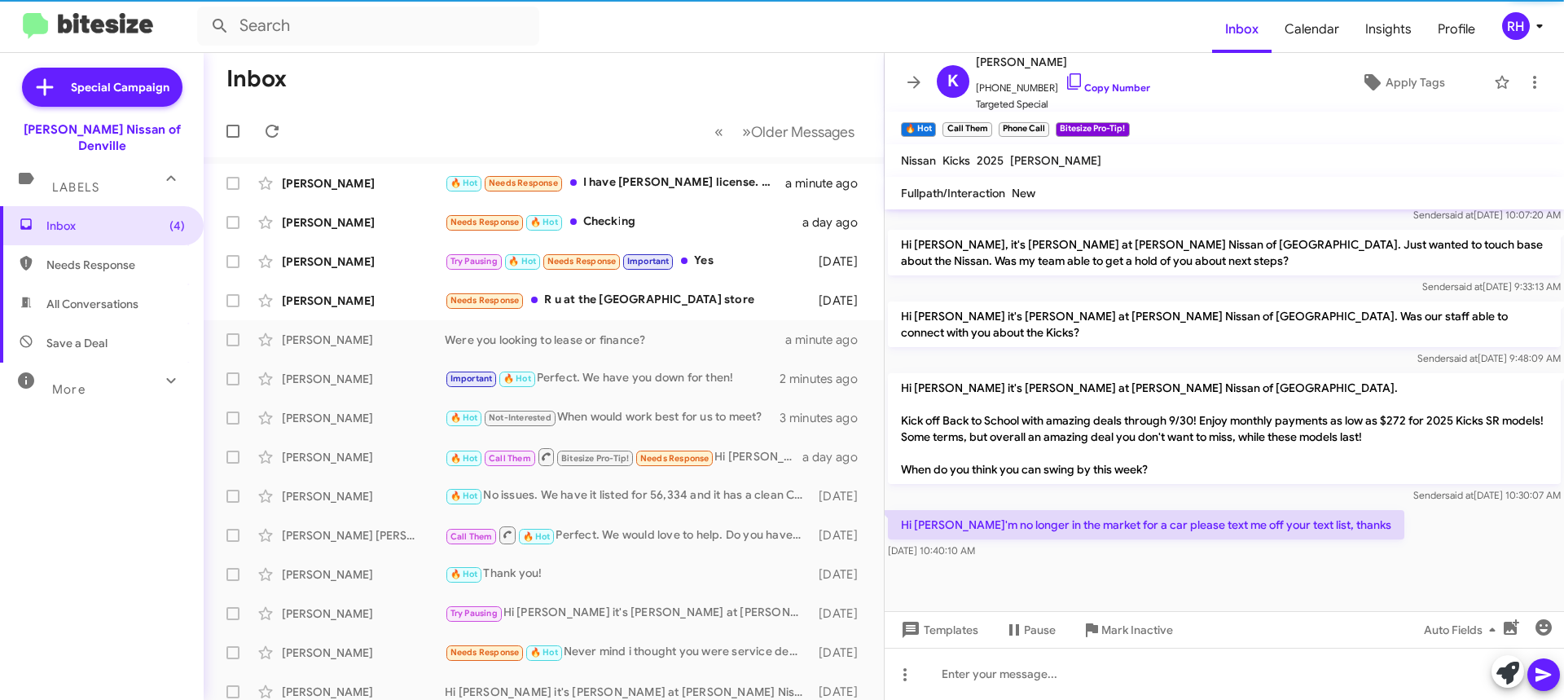
click at [1153, 125] on mat-toolbar "🔥 Hot × Call Them × Phone Call × Bitesize Pro-Tip! × Needs Response ×" at bounding box center [1224, 128] width 679 height 33
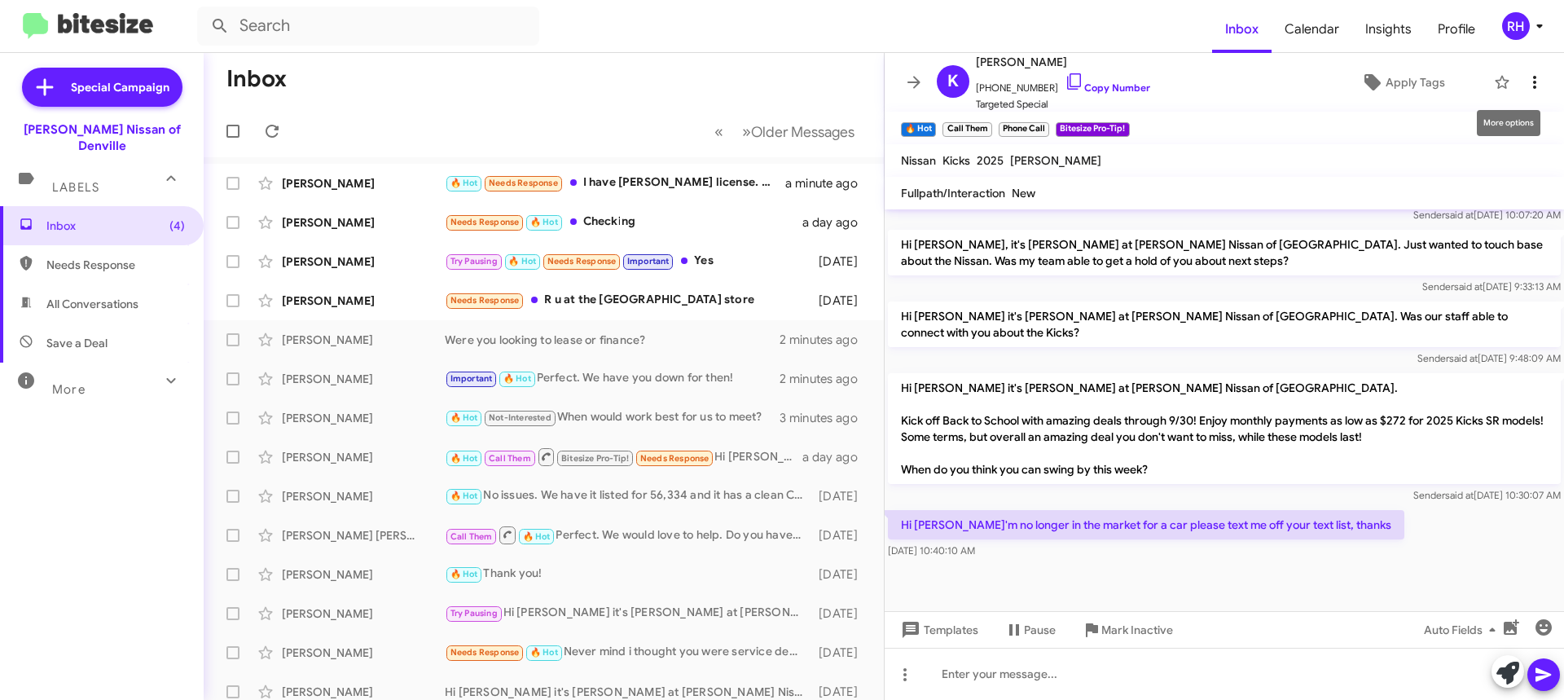
click at [1526, 77] on icon at bounding box center [1535, 82] width 20 height 20
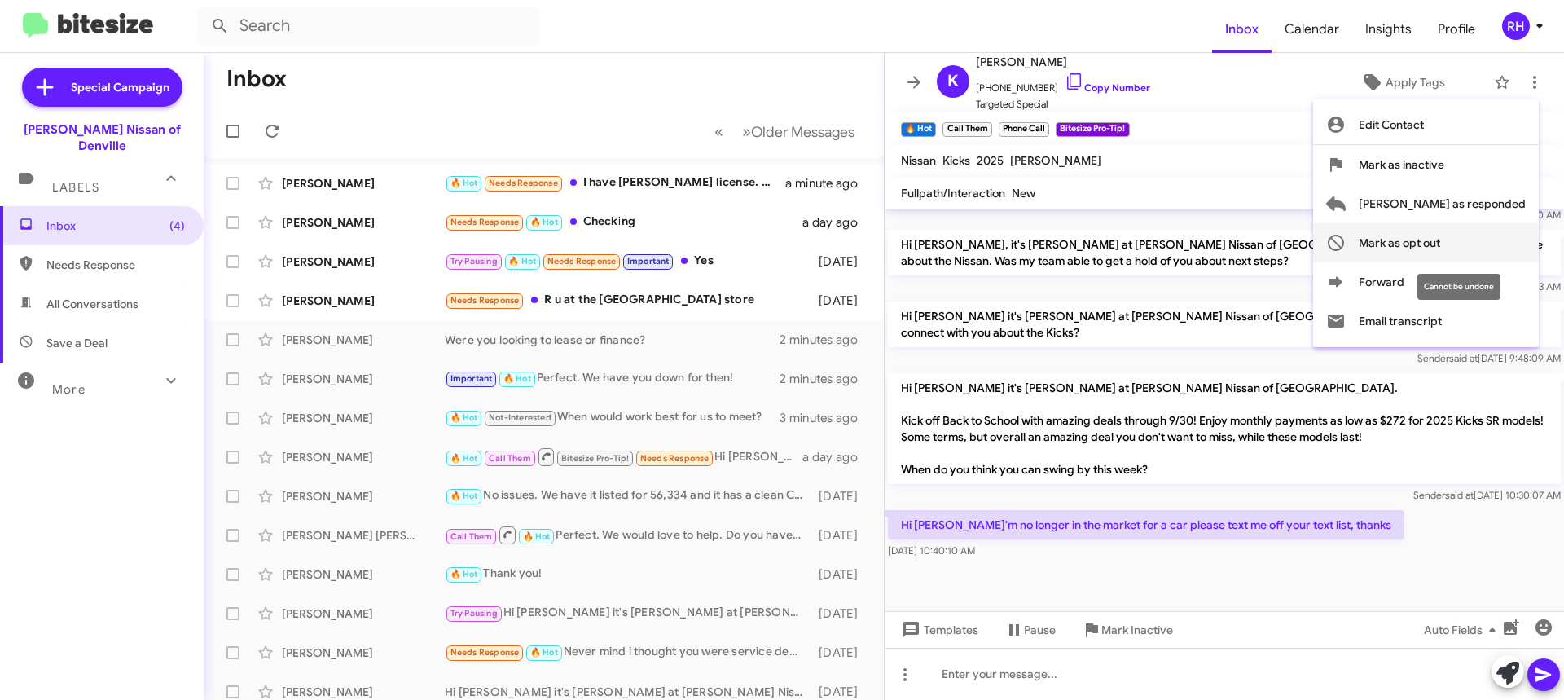
click at [1415, 238] on button "Mark as opt out" at bounding box center [1426, 242] width 226 height 39
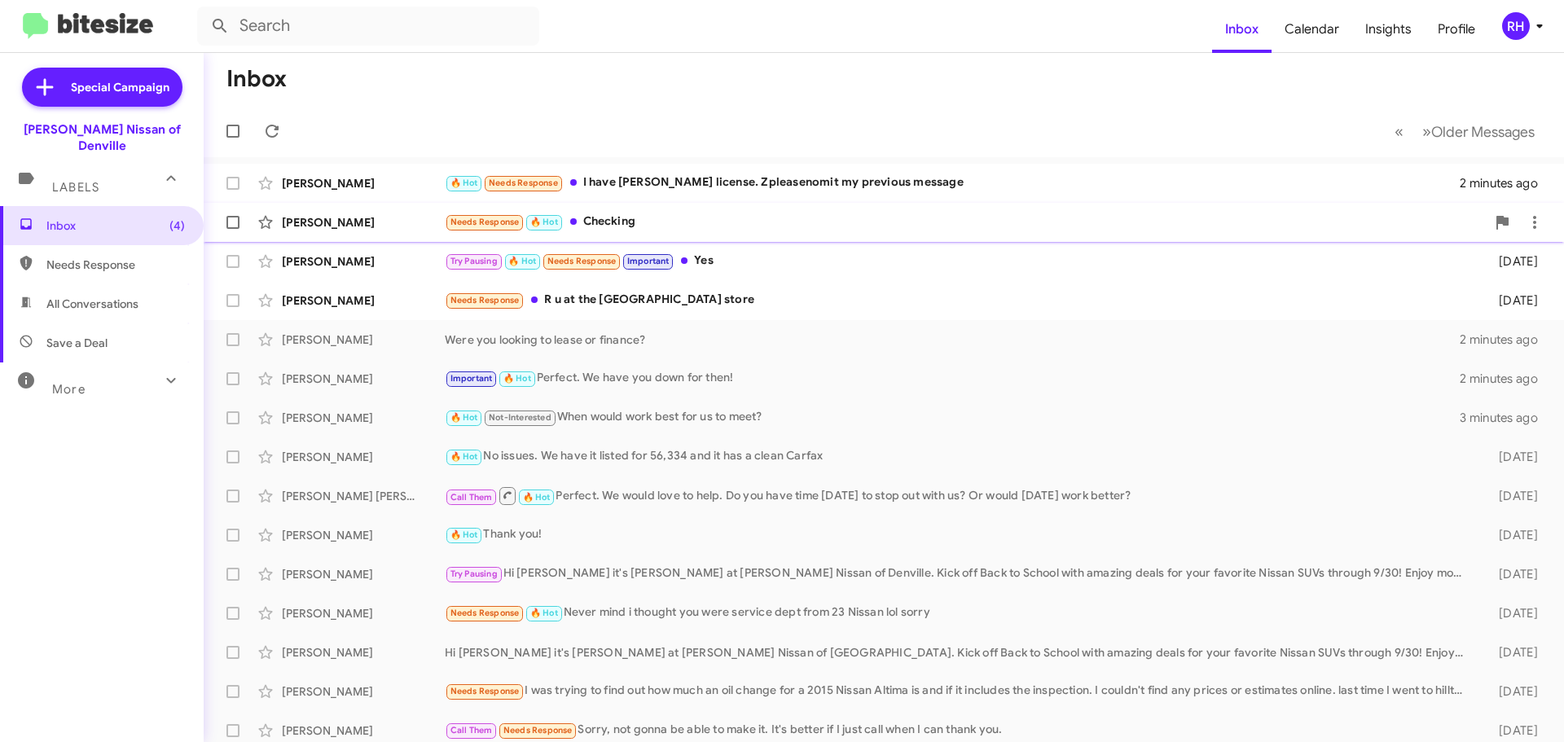
click at [726, 230] on div "Needs Response 🔥 Hot Checking" at bounding box center [965, 222] width 1041 height 19
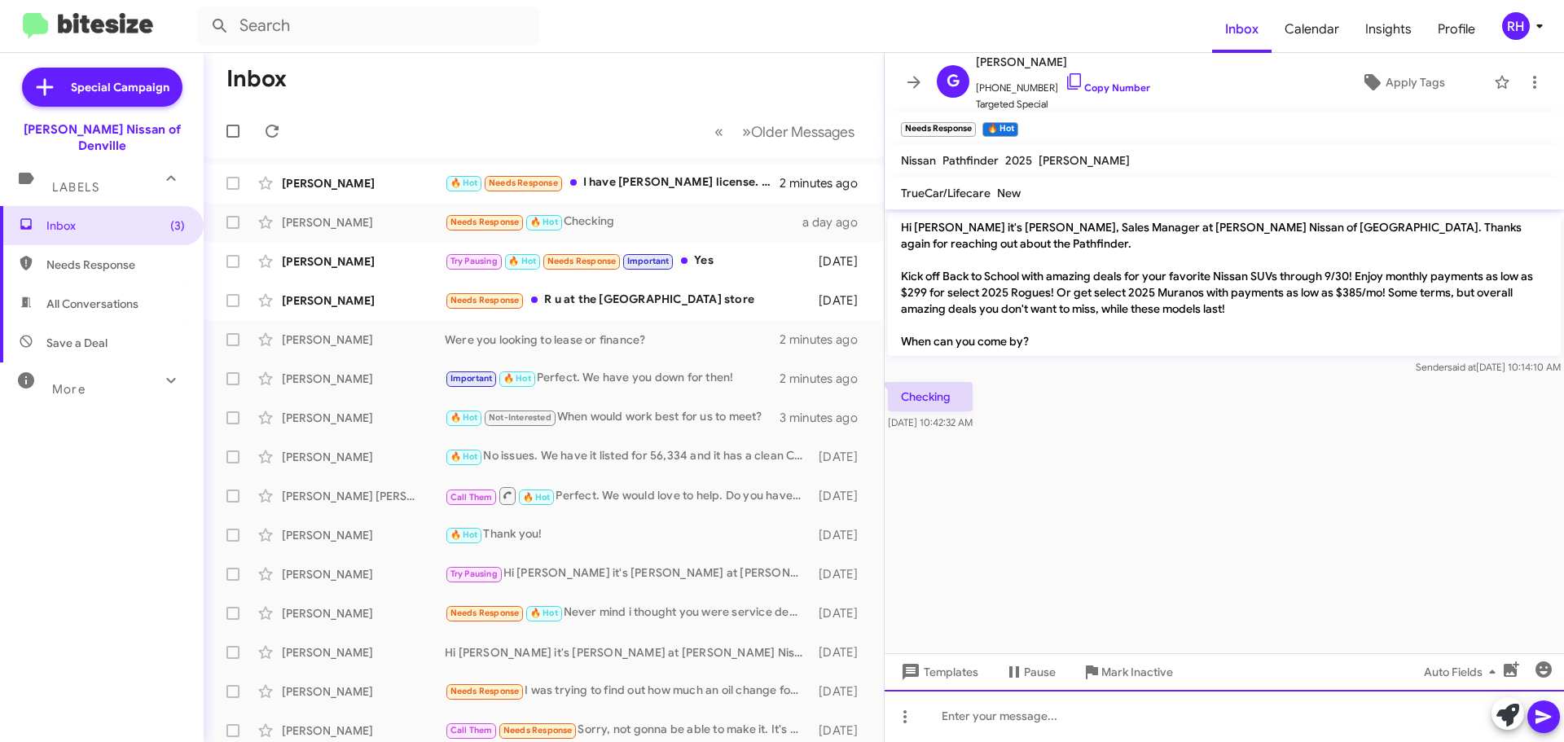
click at [1096, 736] on div at bounding box center [1224, 716] width 679 height 52
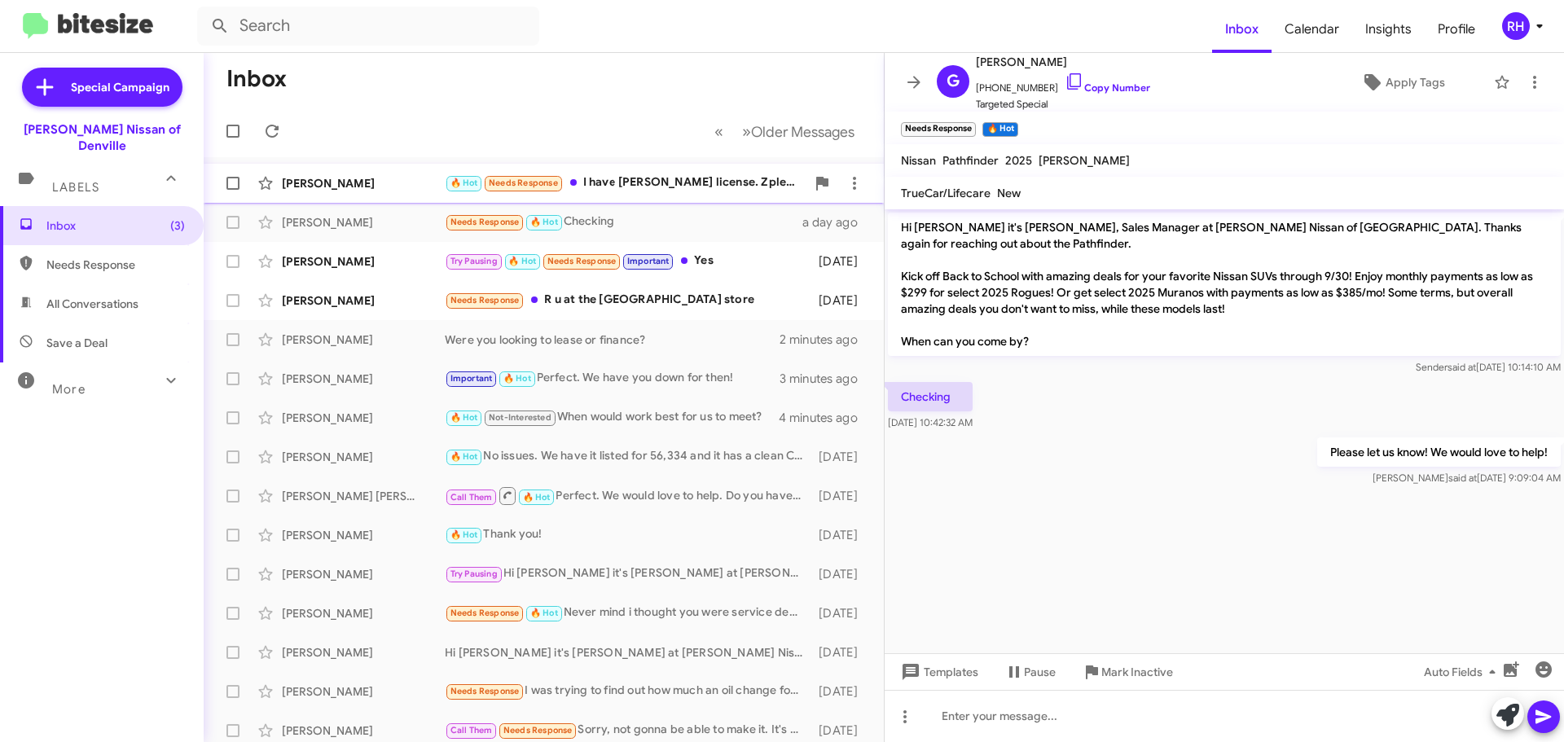
click at [672, 181] on div "🔥 Hot Needs Response I have [PERSON_NAME] license. Zpleasenomit my previous mes…" at bounding box center [625, 183] width 361 height 19
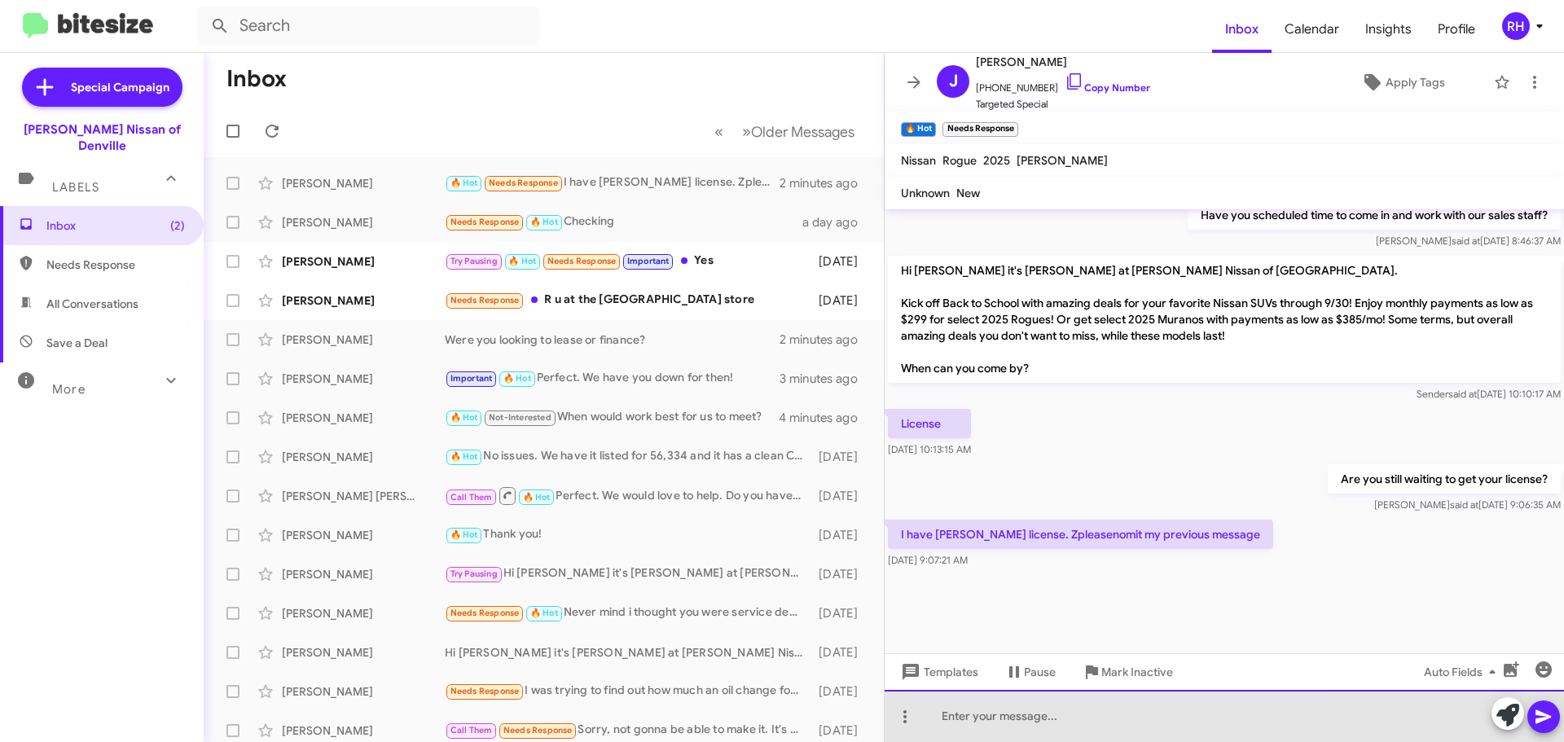
click at [1136, 714] on div at bounding box center [1224, 716] width 679 height 52
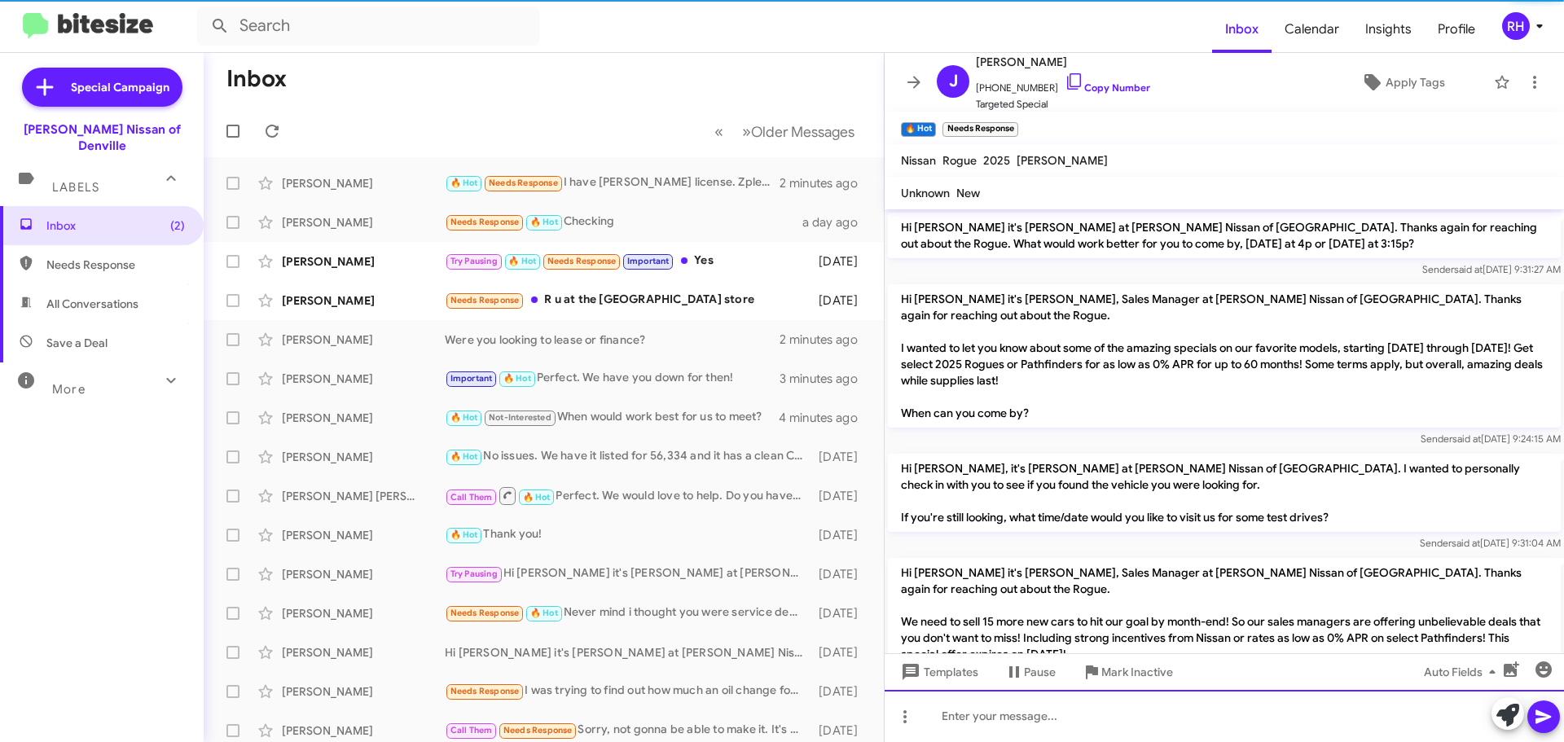
scroll to position [81, 0]
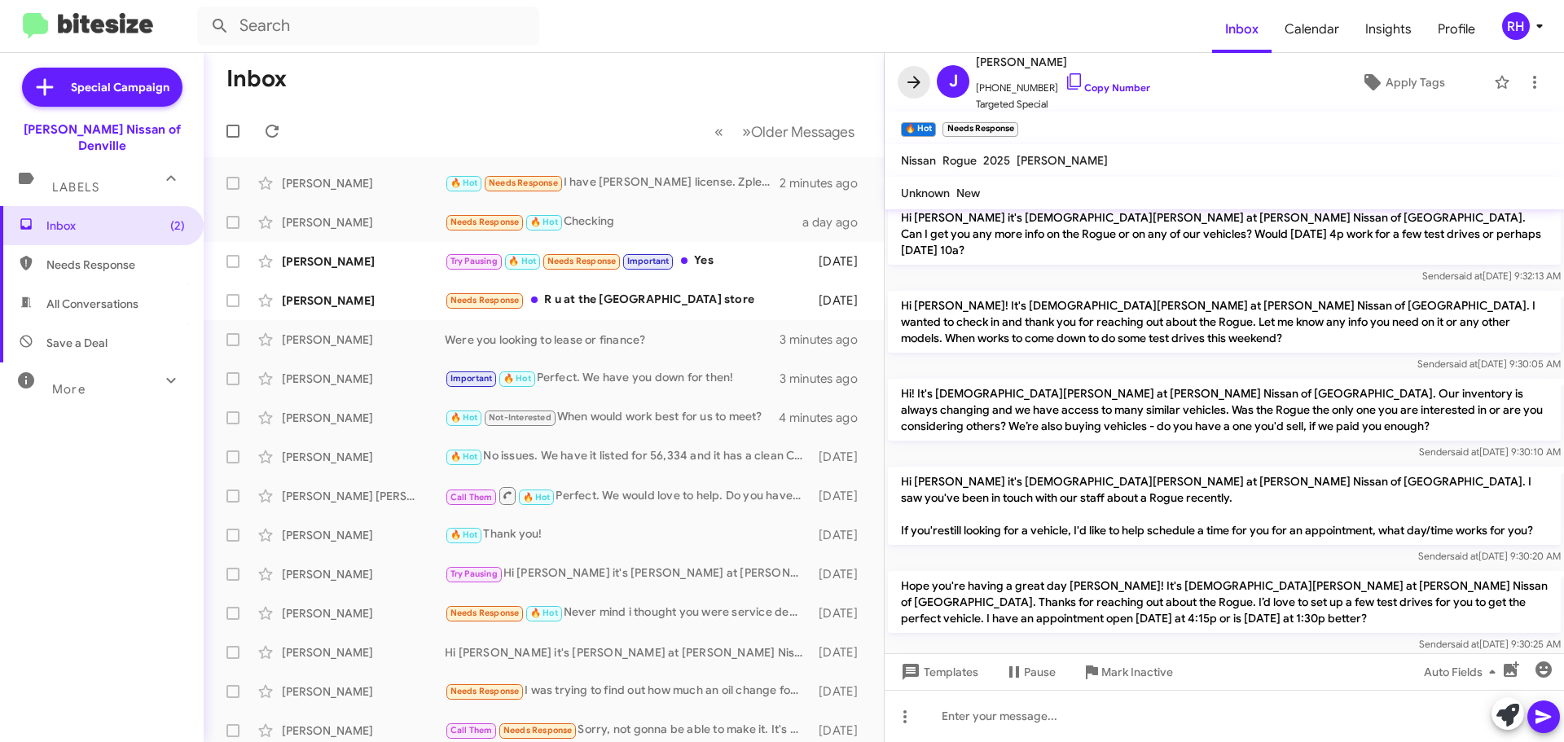
click at [910, 80] on icon at bounding box center [914, 82] width 20 height 20
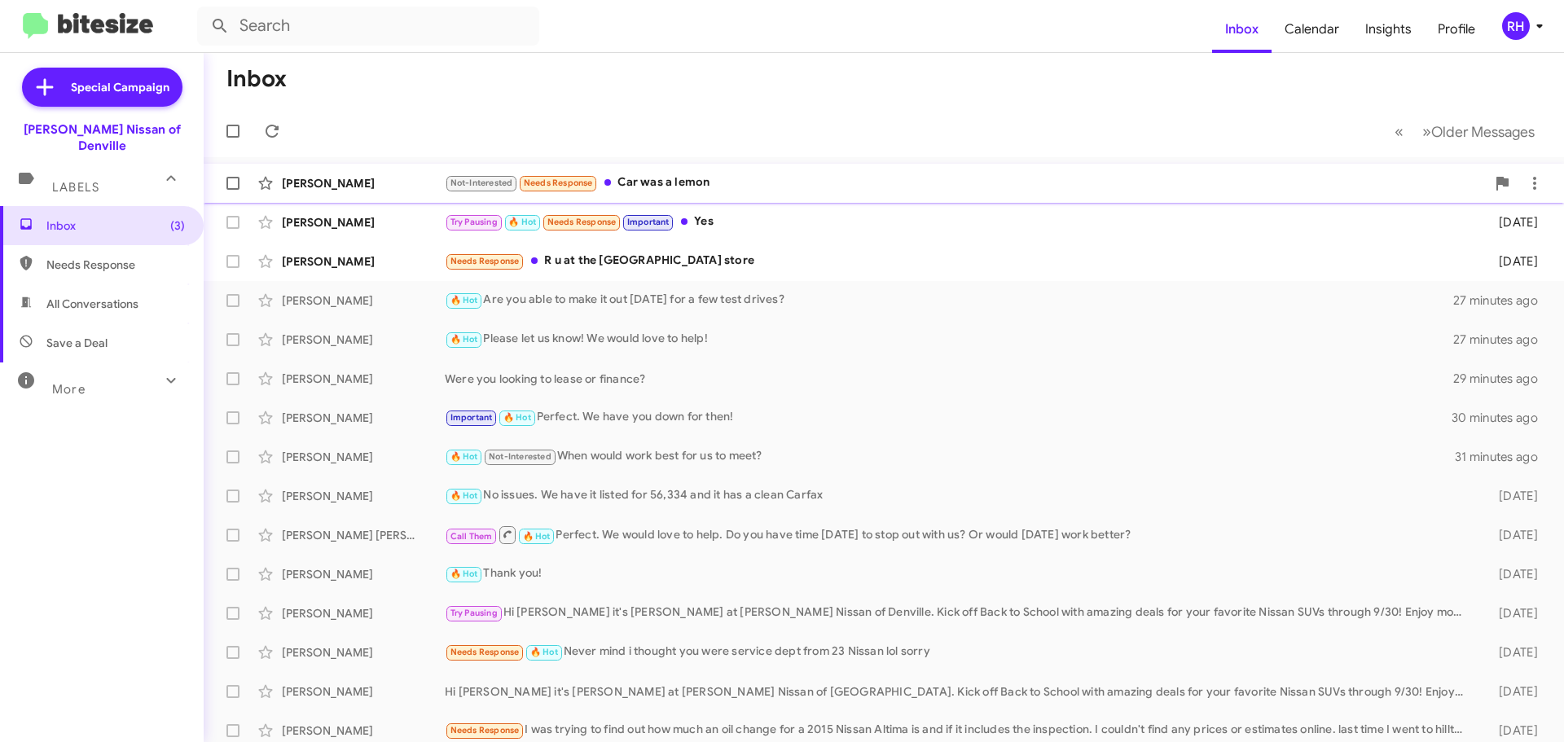
click at [698, 192] on div "Not-Interested Needs Response Car was a lemon" at bounding box center [965, 183] width 1041 height 19
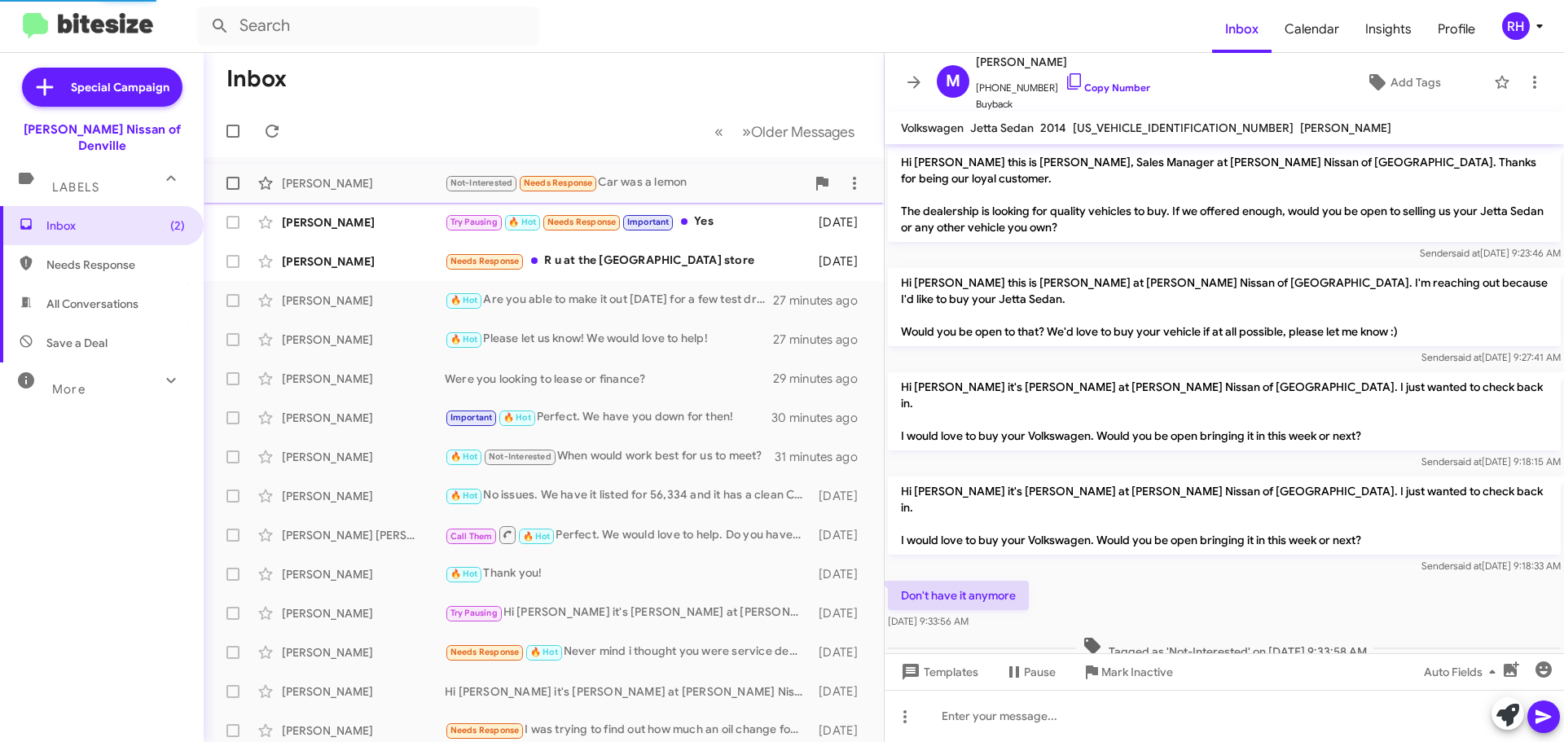
scroll to position [29, 0]
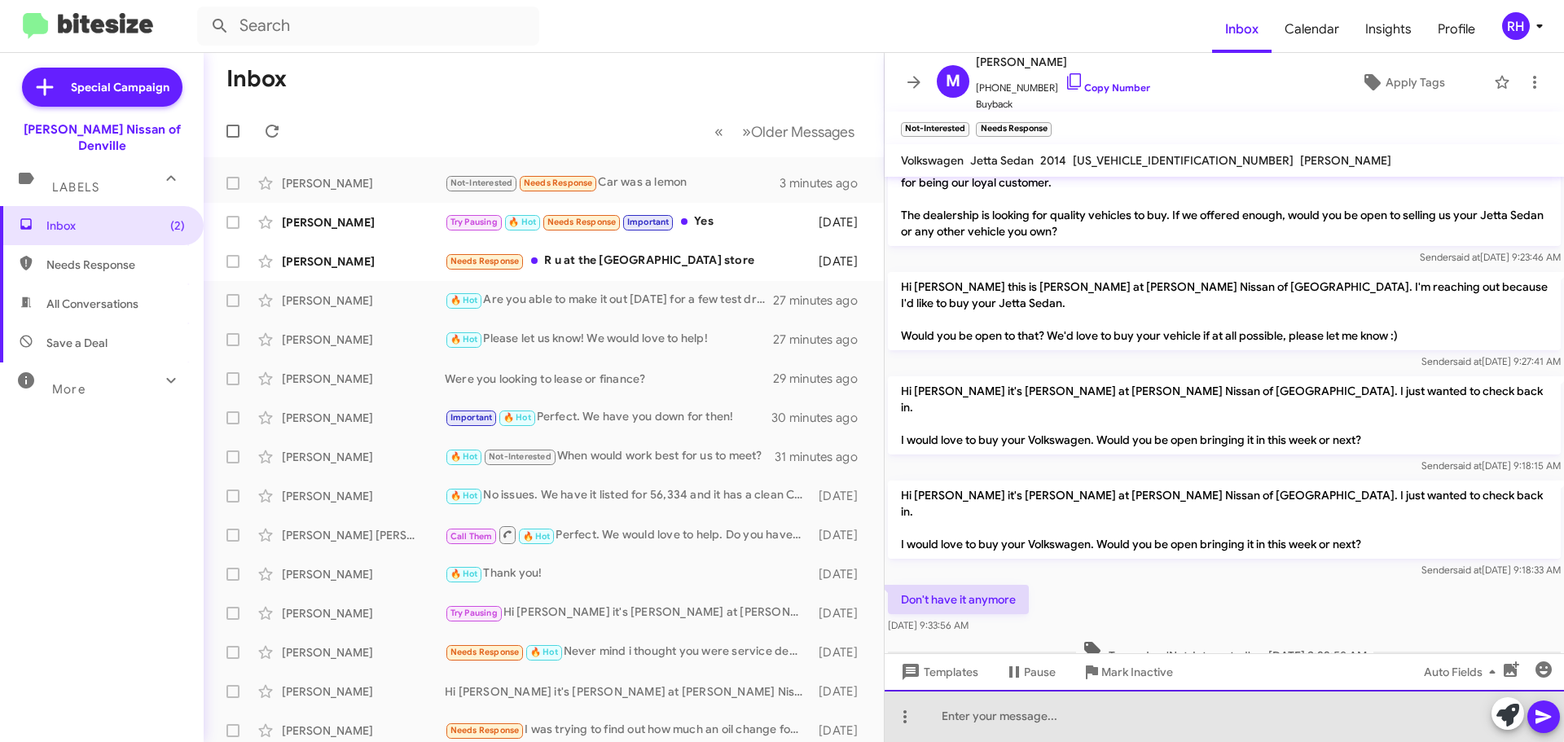
click at [1215, 716] on div at bounding box center [1224, 716] width 679 height 52
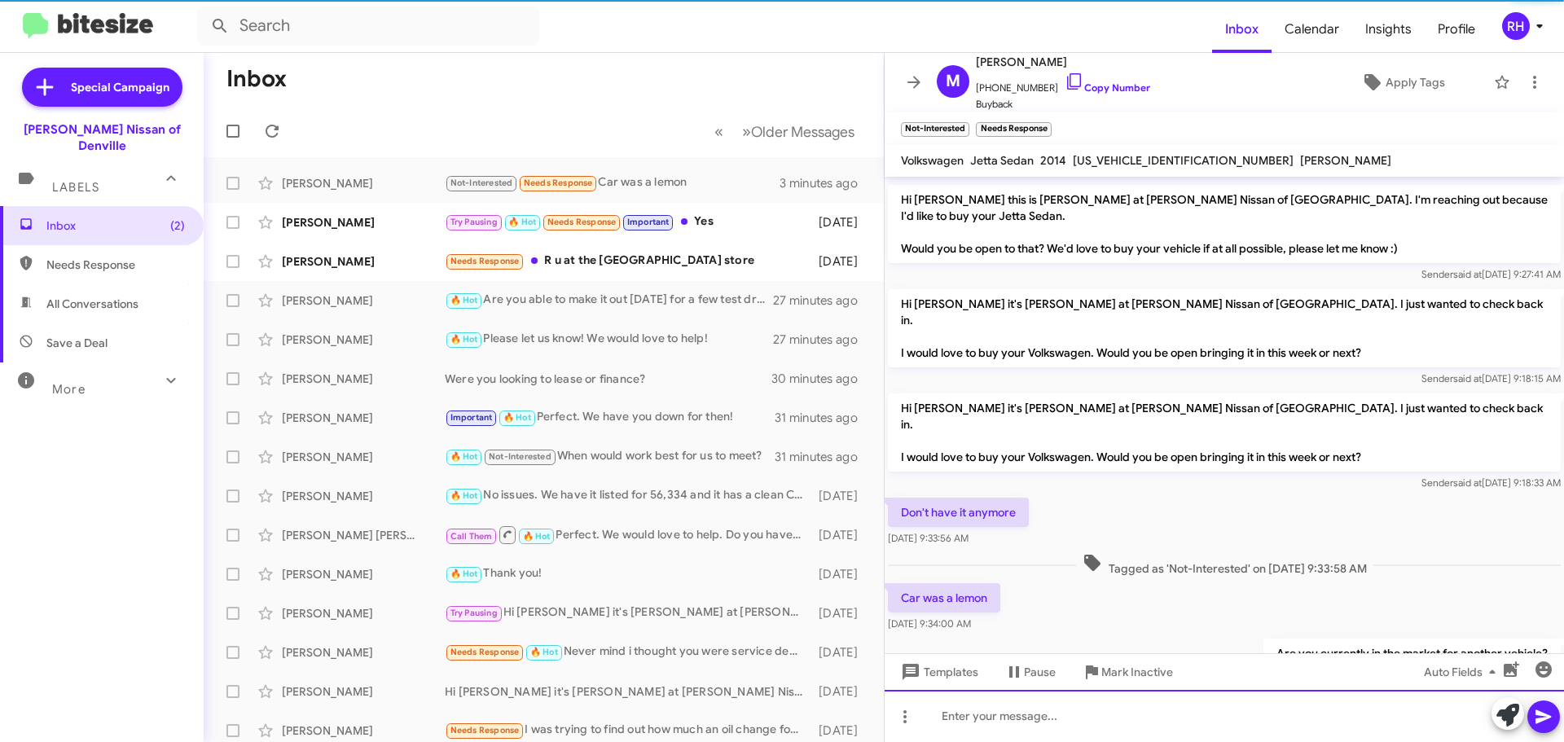
scroll to position [121, 0]
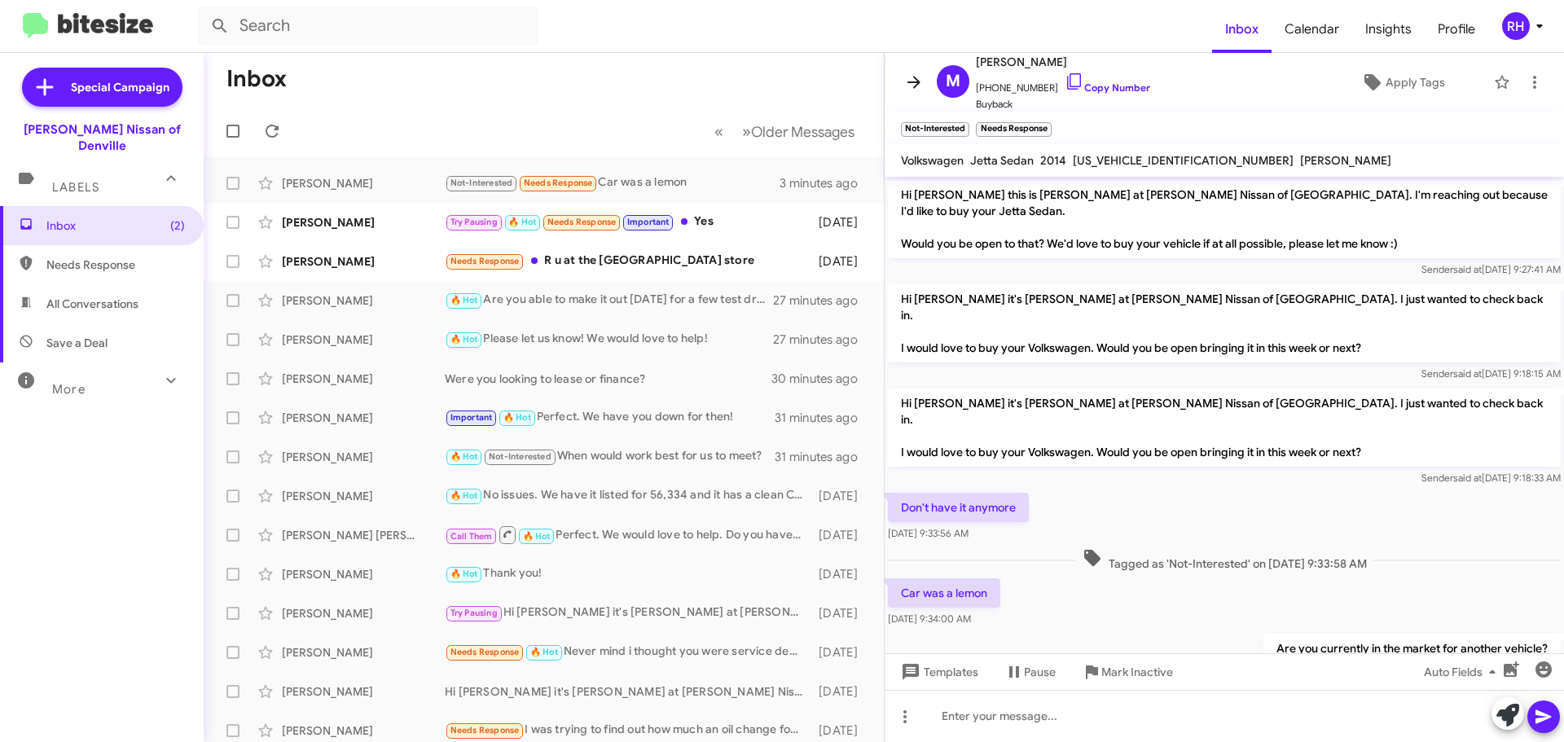
click at [925, 88] on span at bounding box center [914, 82] width 33 height 20
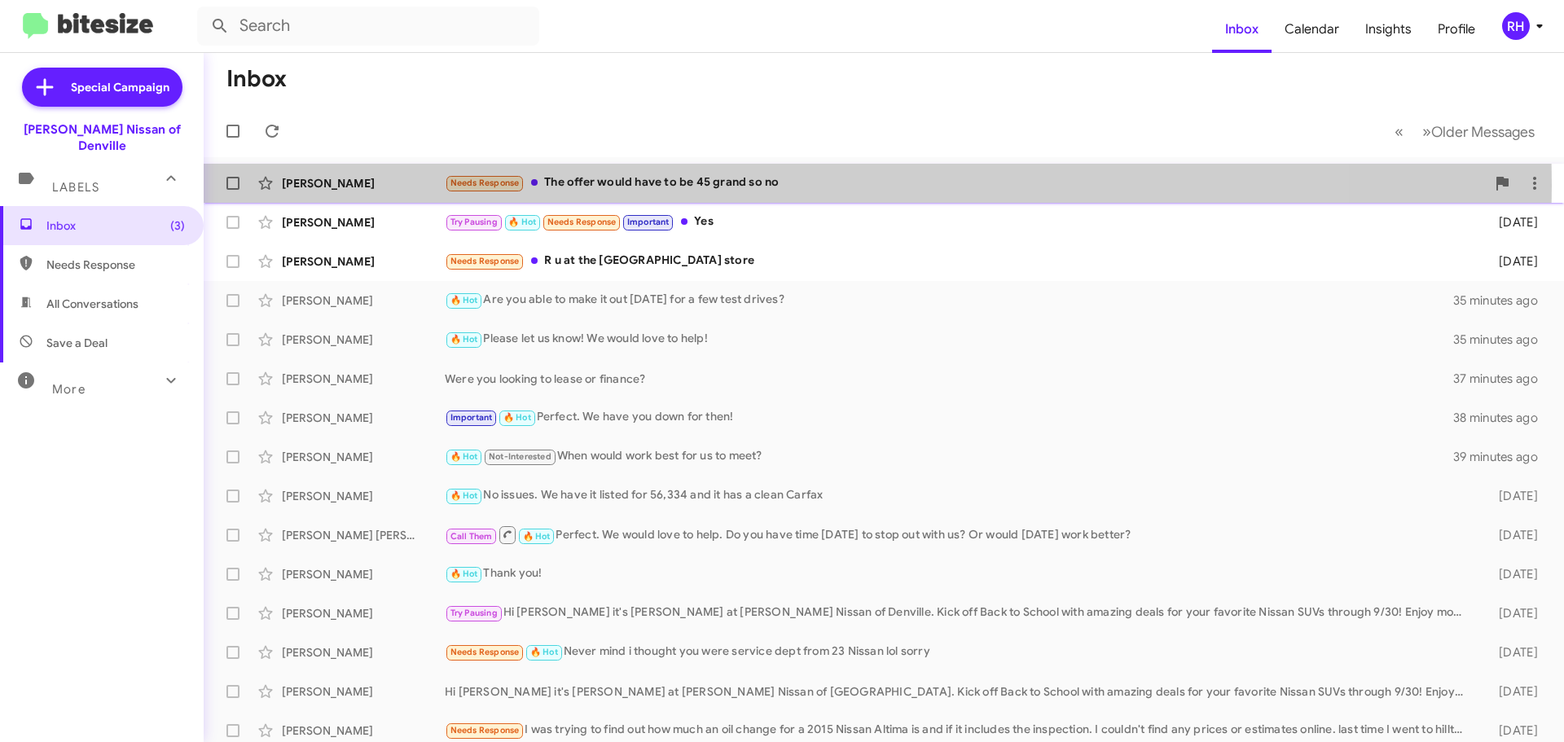
click at [726, 185] on div "Needs Response The offer would have to be 45 grand so no" at bounding box center [965, 183] width 1041 height 19
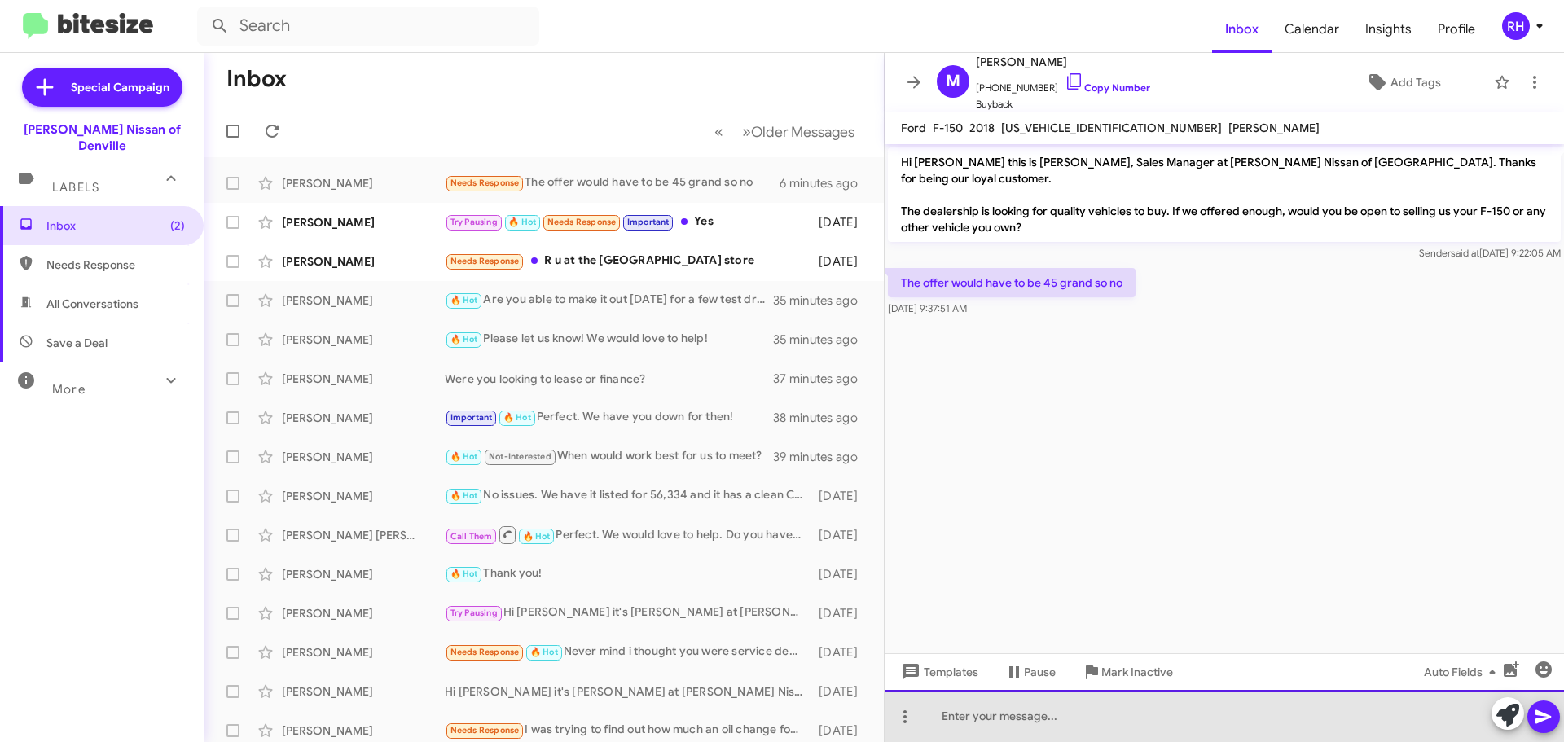
click at [1240, 704] on div at bounding box center [1224, 716] width 679 height 52
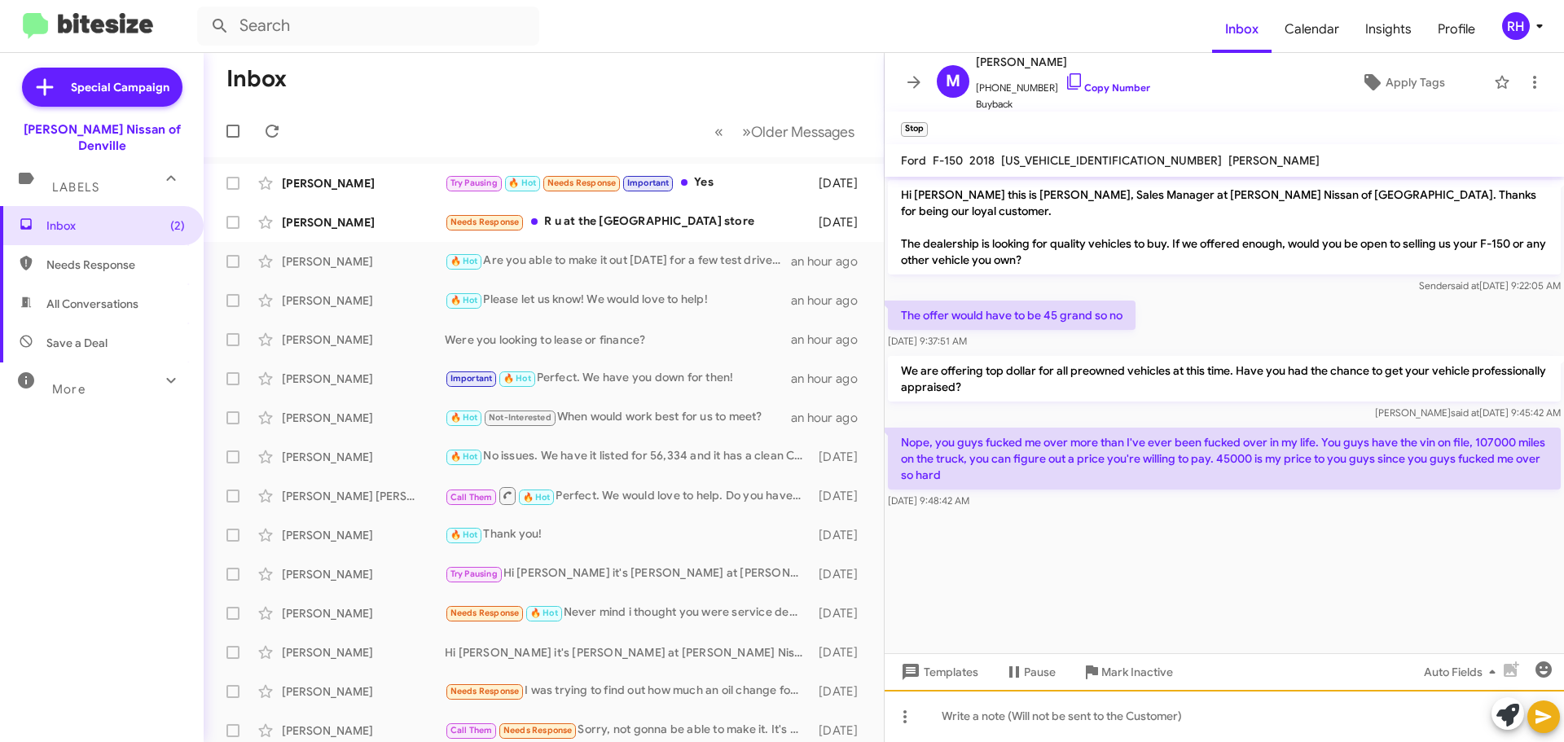
click at [1203, 709] on div at bounding box center [1224, 716] width 679 height 52
click at [1377, 715] on div at bounding box center [1224, 716] width 679 height 52
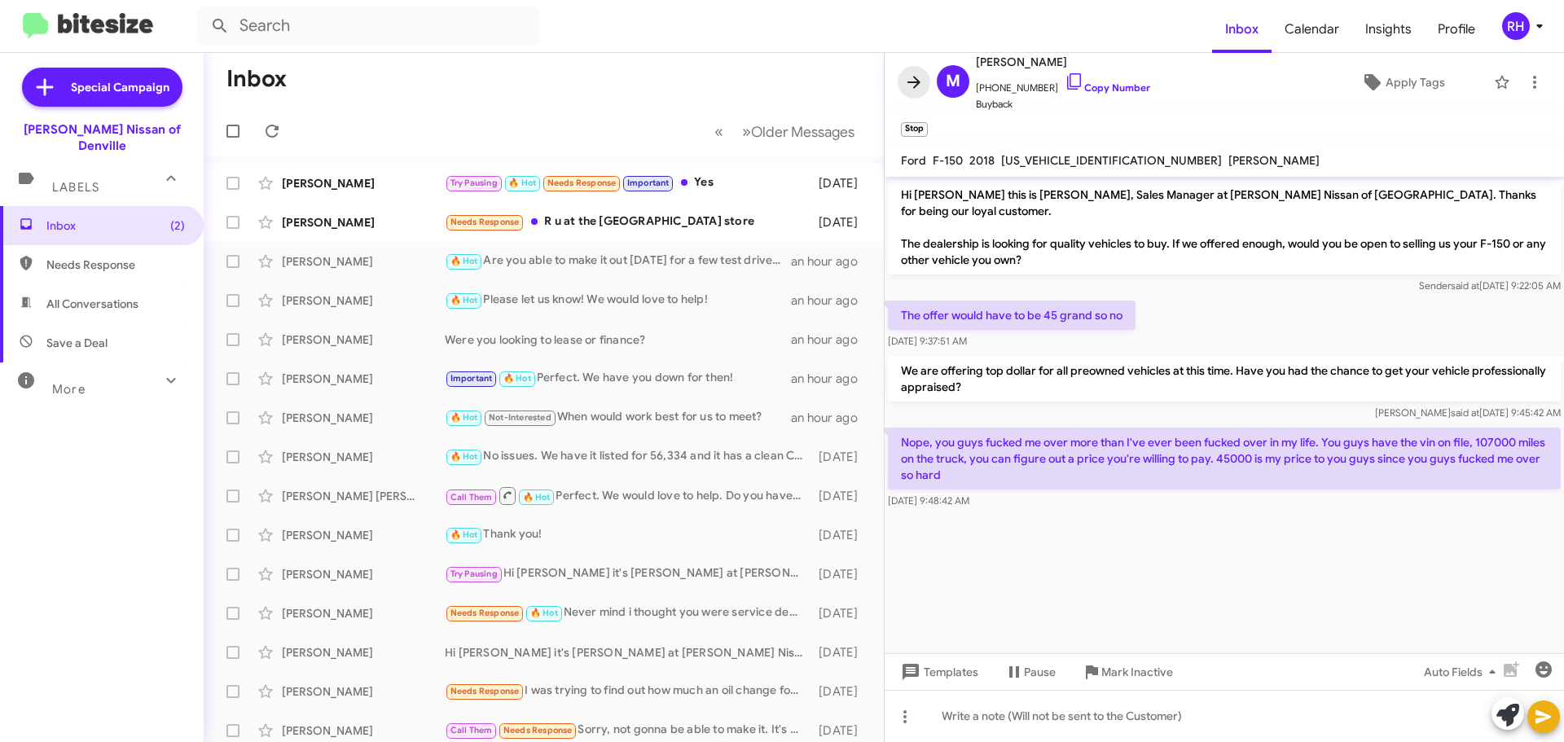
click at [916, 85] on icon at bounding box center [914, 82] width 20 height 20
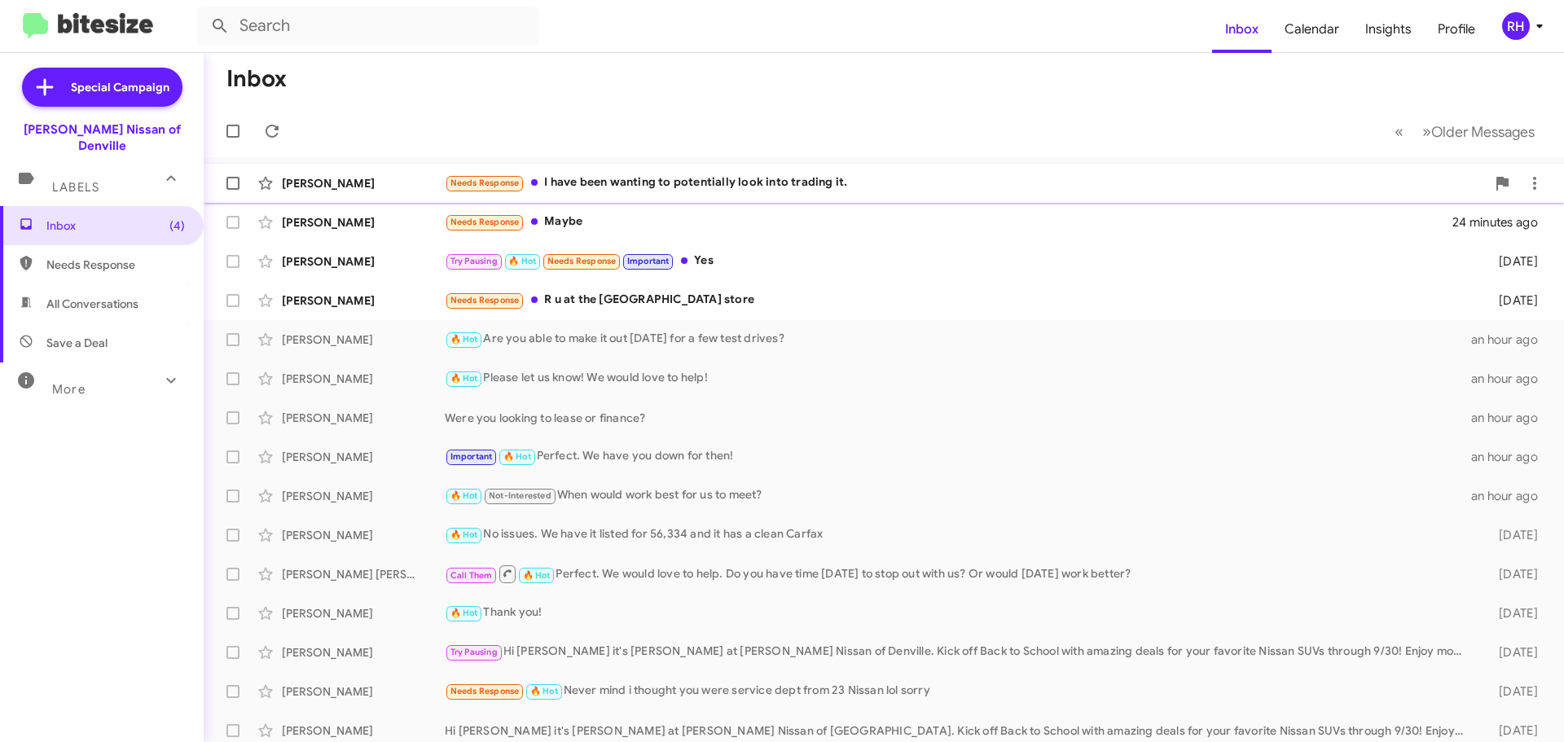
click at [900, 184] on div "Needs Response I have been wanting to potentially look into trading it." at bounding box center [965, 183] width 1041 height 19
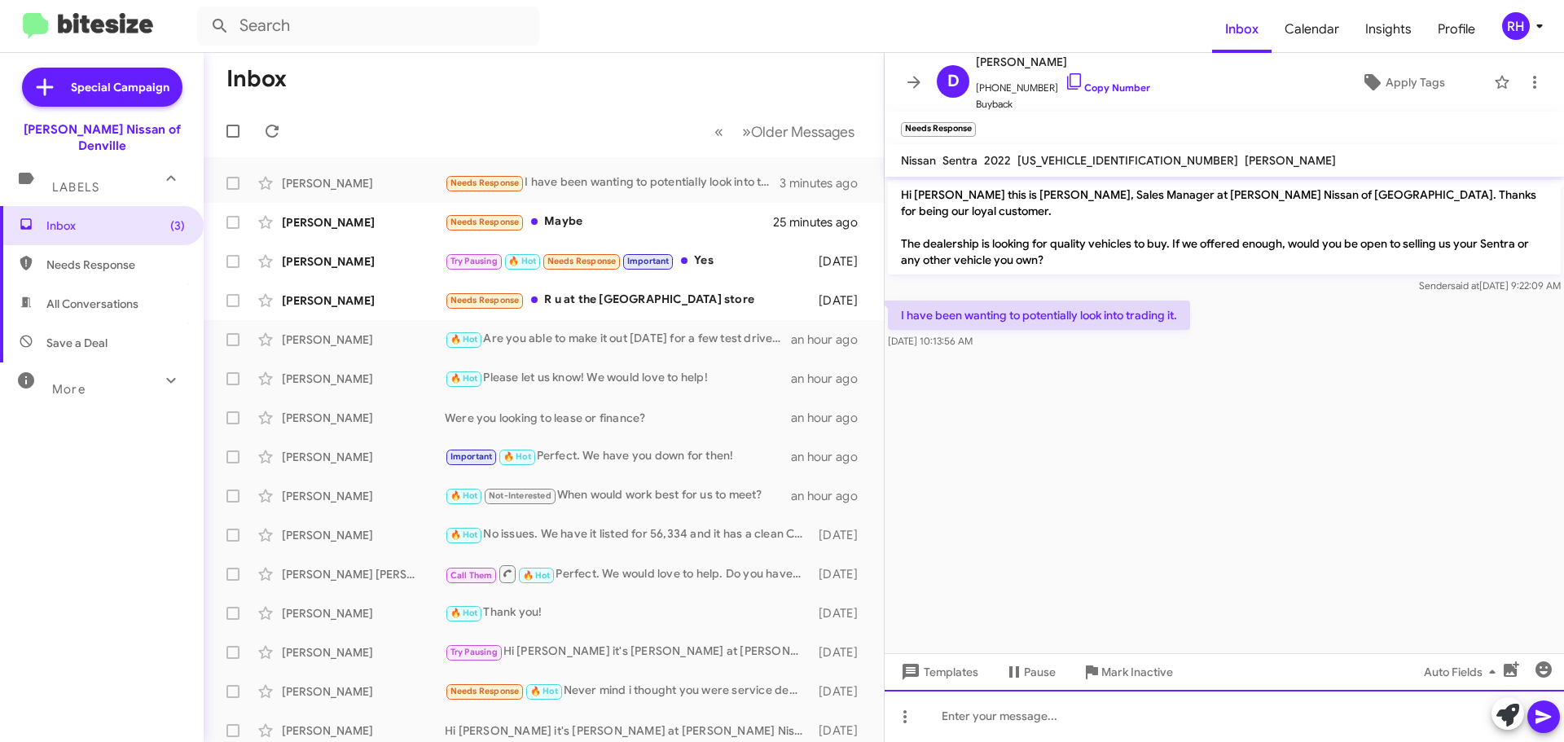
click at [1163, 717] on div at bounding box center [1224, 716] width 679 height 52
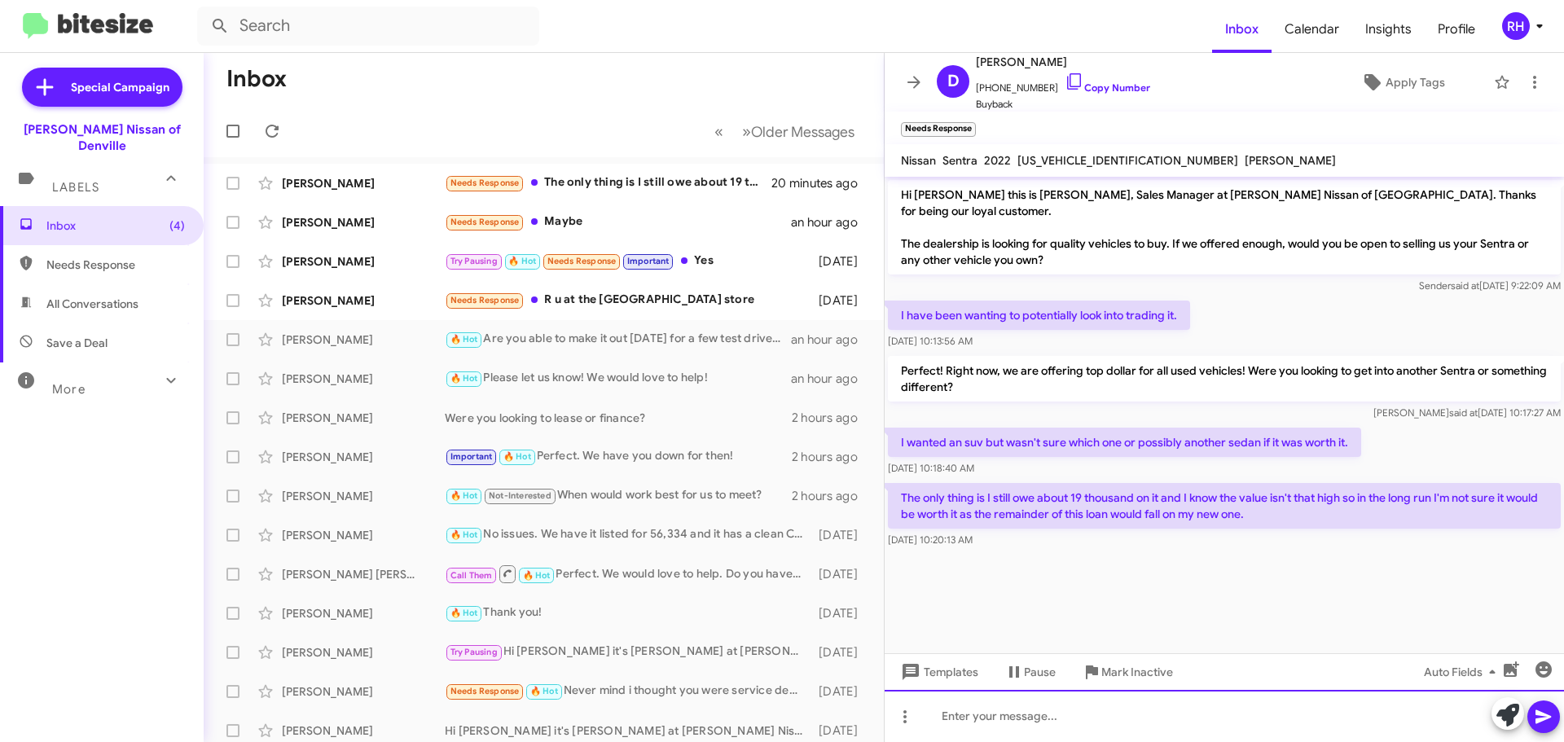
click at [1180, 728] on div at bounding box center [1224, 716] width 679 height 52
